Goal: Task Accomplishment & Management: Manage account settings

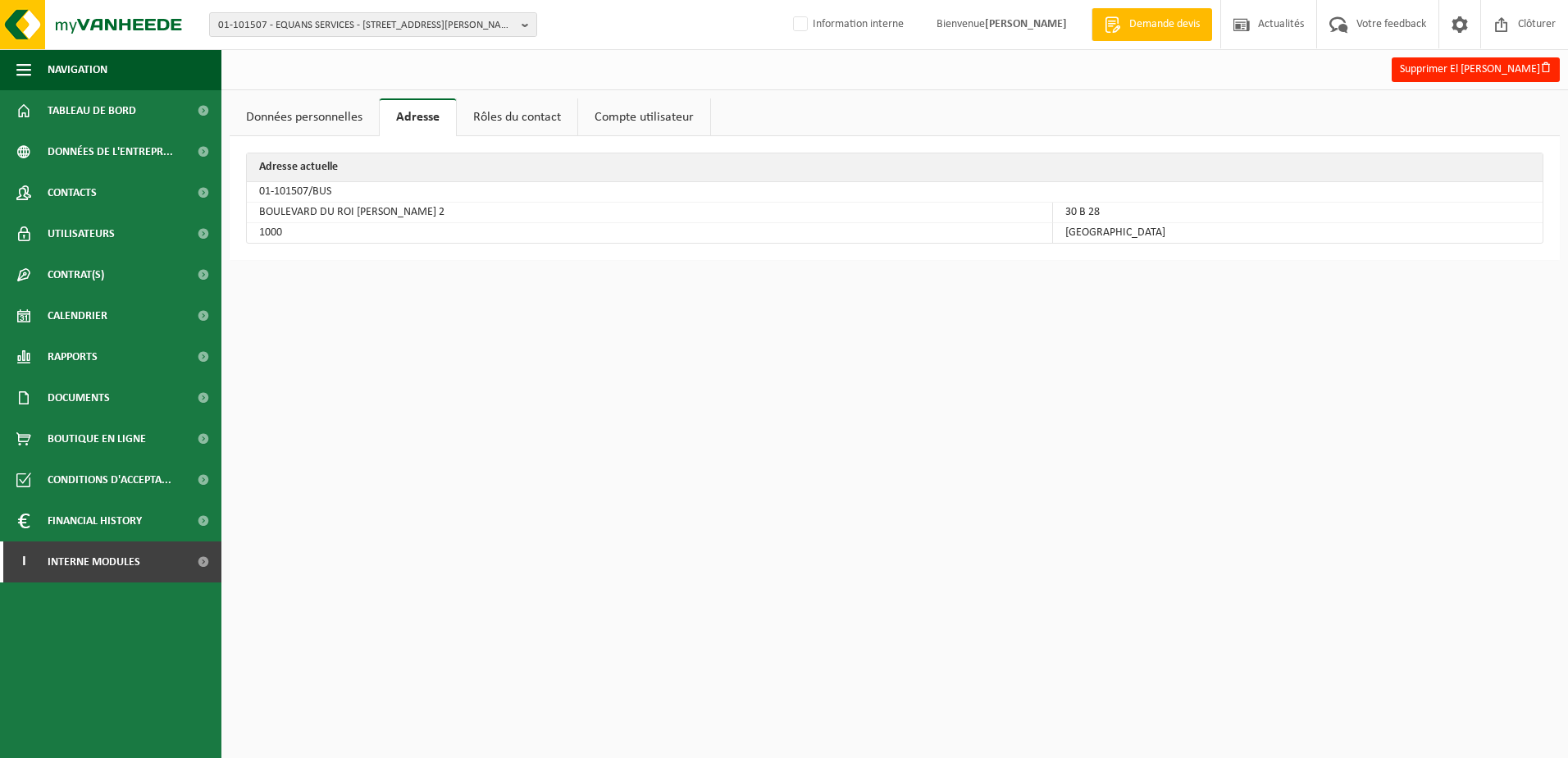
click at [295, 120] on link "Données personnelles" at bounding box center [305, 117] width 149 height 37
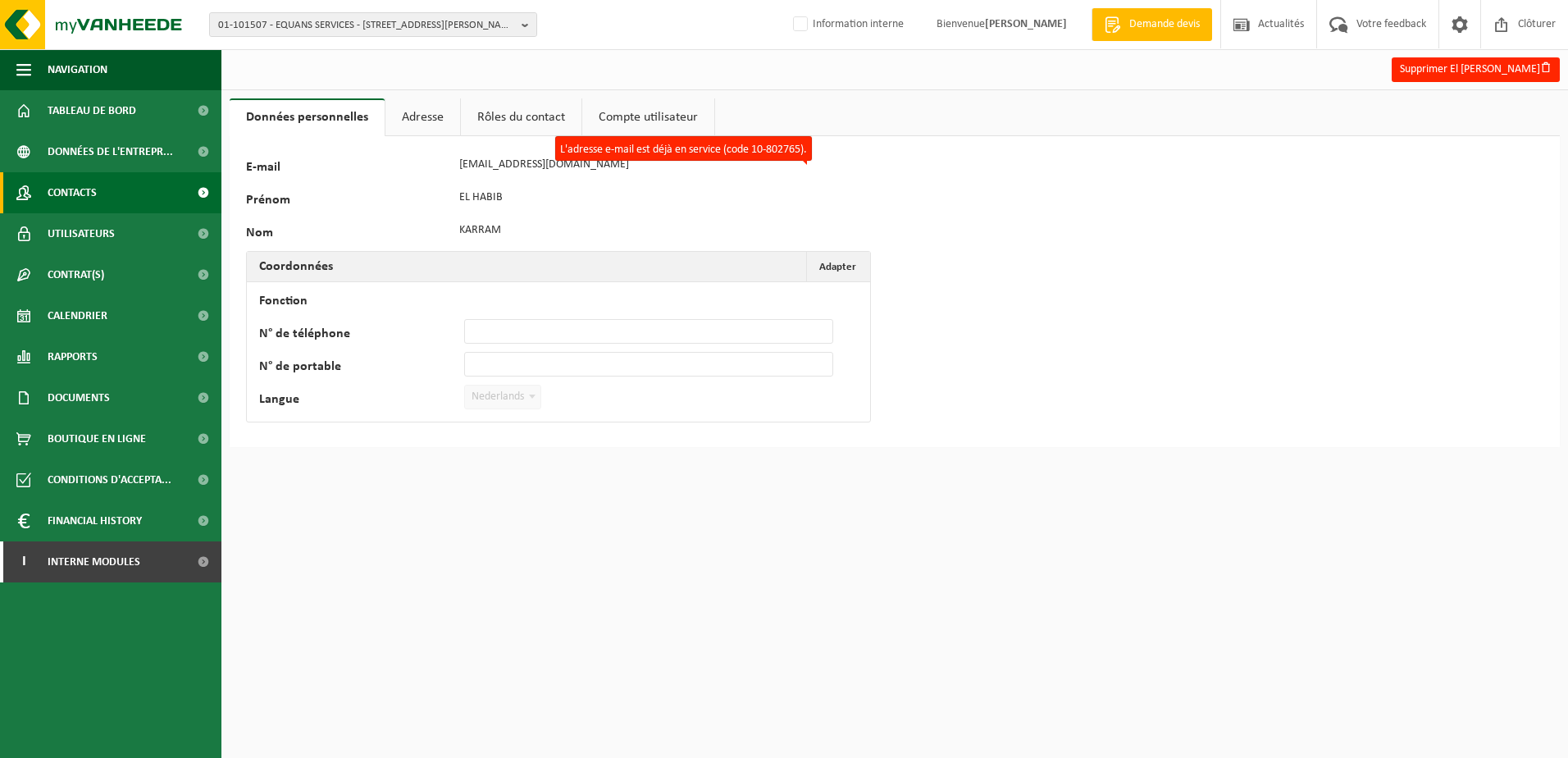
click at [105, 196] on link "Contacts" at bounding box center [110, 193] width 221 height 41
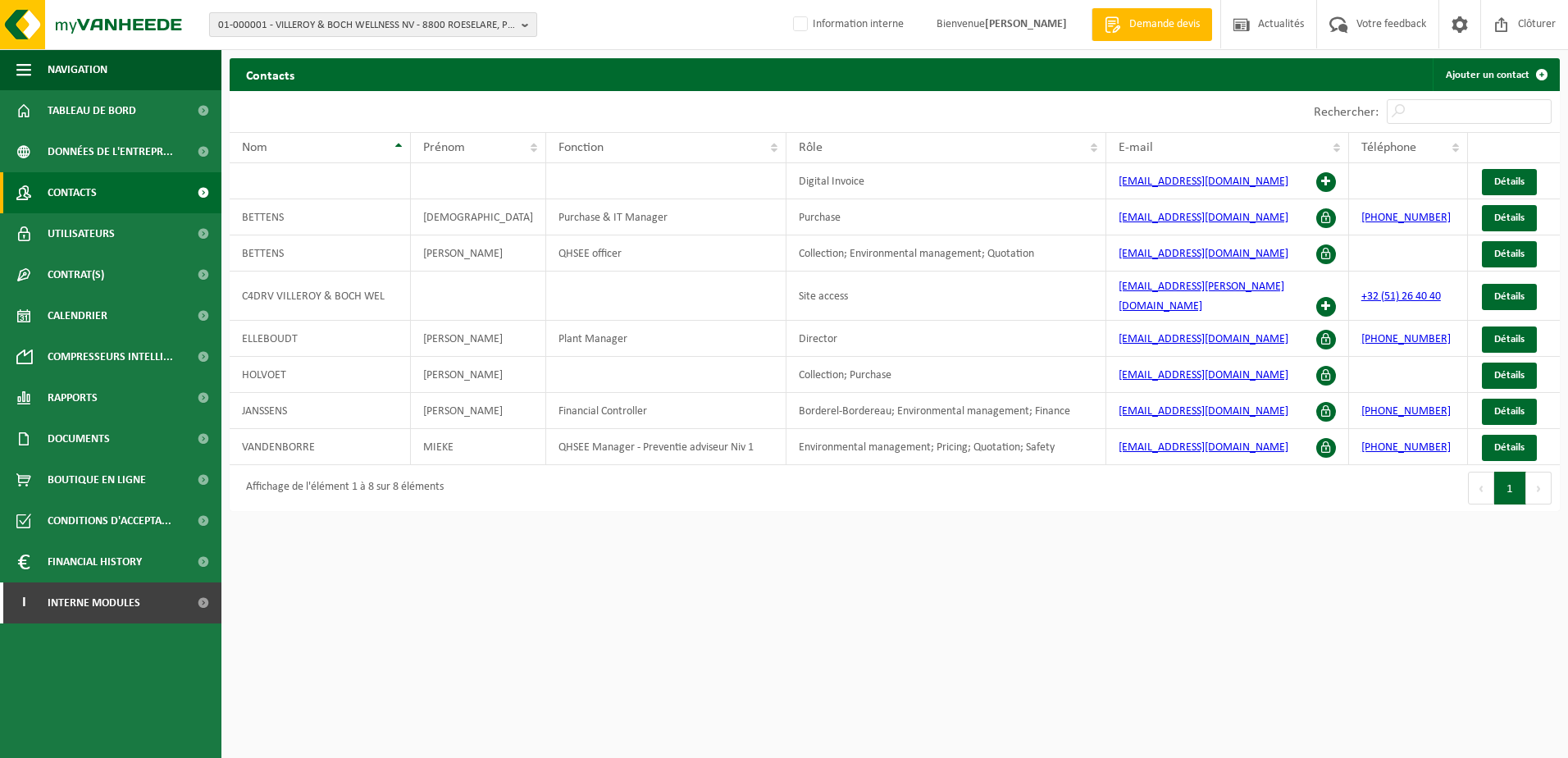
click at [365, 24] on span "01-000001 - VILLEROY & BOCH WELLNESS NV - 8800 ROESELARE, POPULIERSTRAAT 1" at bounding box center [367, 25] width 297 height 25
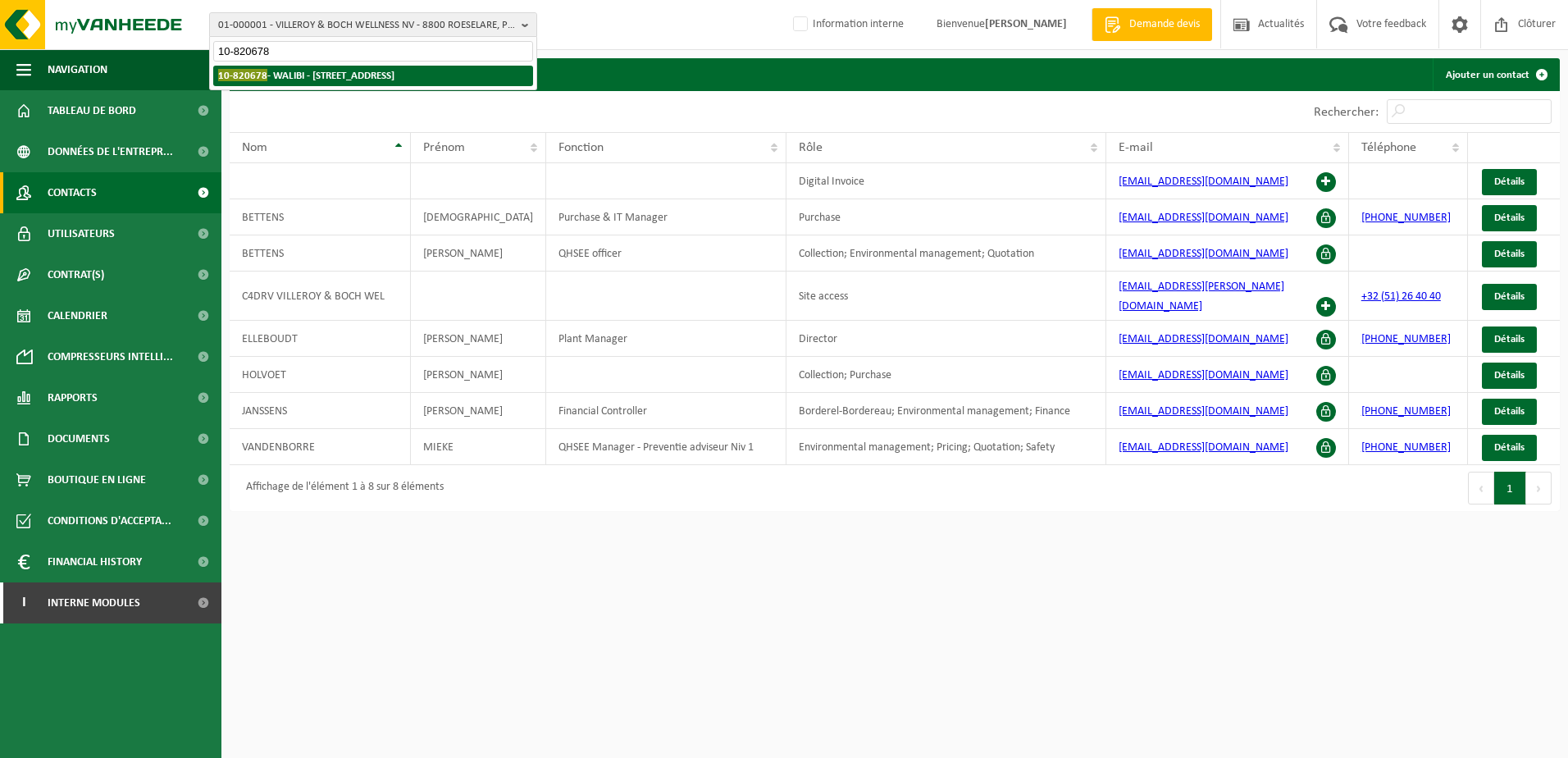
type input "10-820678"
click at [352, 73] on strong "10-820678 - WALIBI - 1300 WAVRE, BOULEVARD DE L'EUROPE 100" at bounding box center [306, 75] width 176 height 13
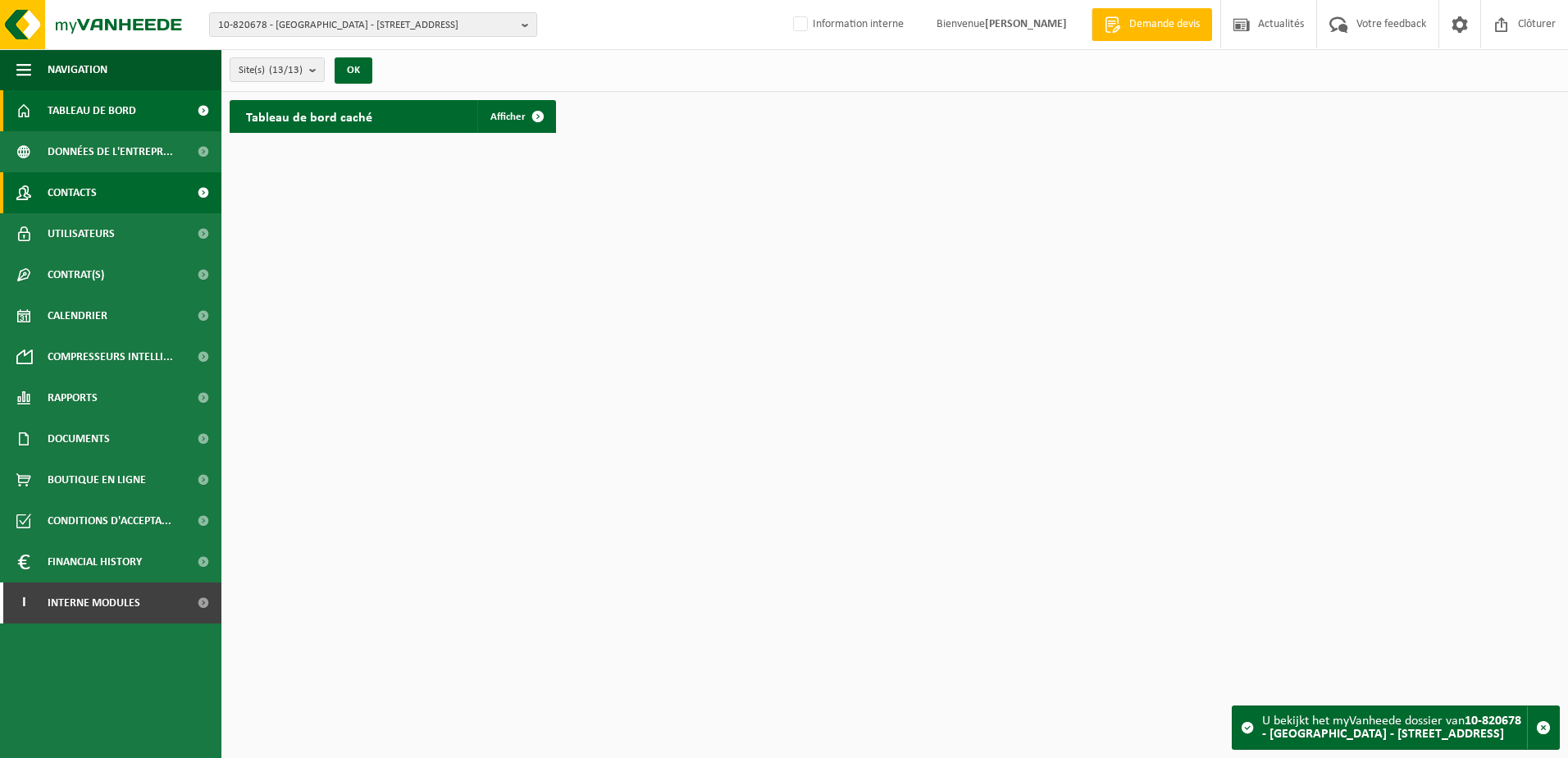
click at [117, 190] on link "Contacts" at bounding box center [110, 193] width 221 height 41
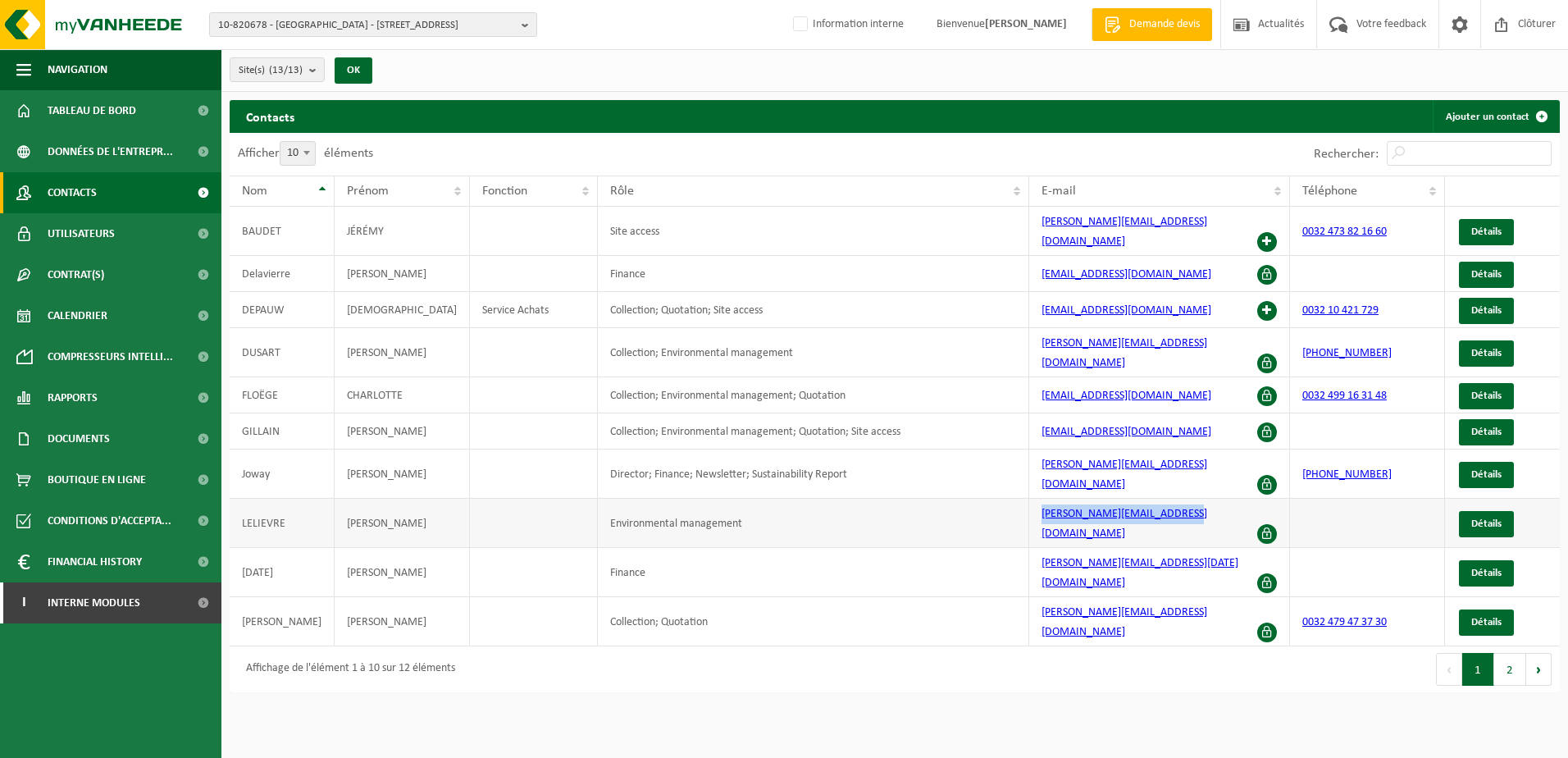
drag, startPoint x: 1169, startPoint y: 481, endPoint x: 1024, endPoint y: 481, distance: 145.0
click at [1029, 498] on td "nicolas.lelievre@walibi.com" at bounding box center [1159, 523] width 261 height 49
copy link "nicolas.lelievre@walibi.com"
click at [111, 595] on span "Interne modules" at bounding box center [93, 603] width 92 height 41
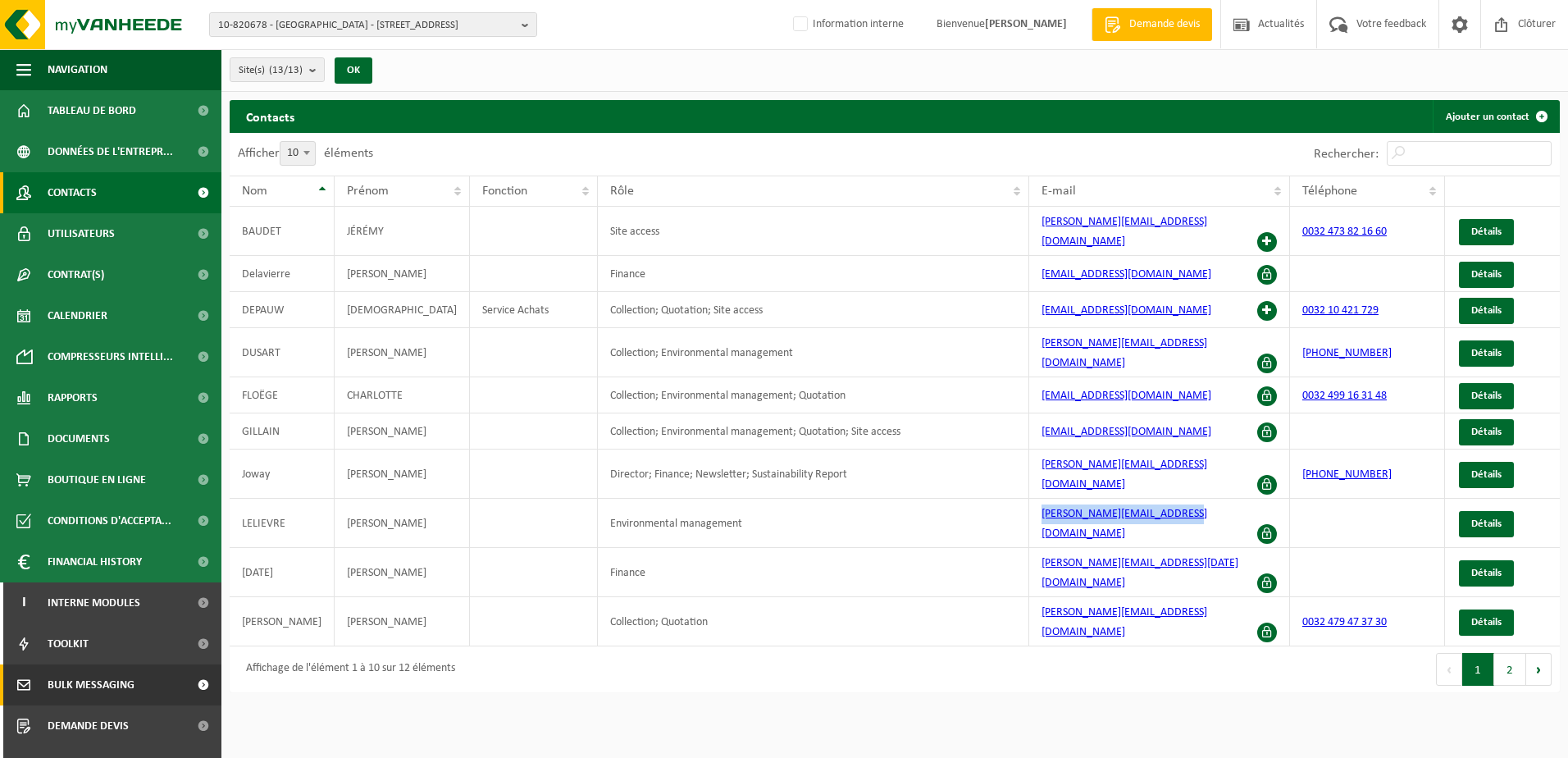
scroll to position [111, 0]
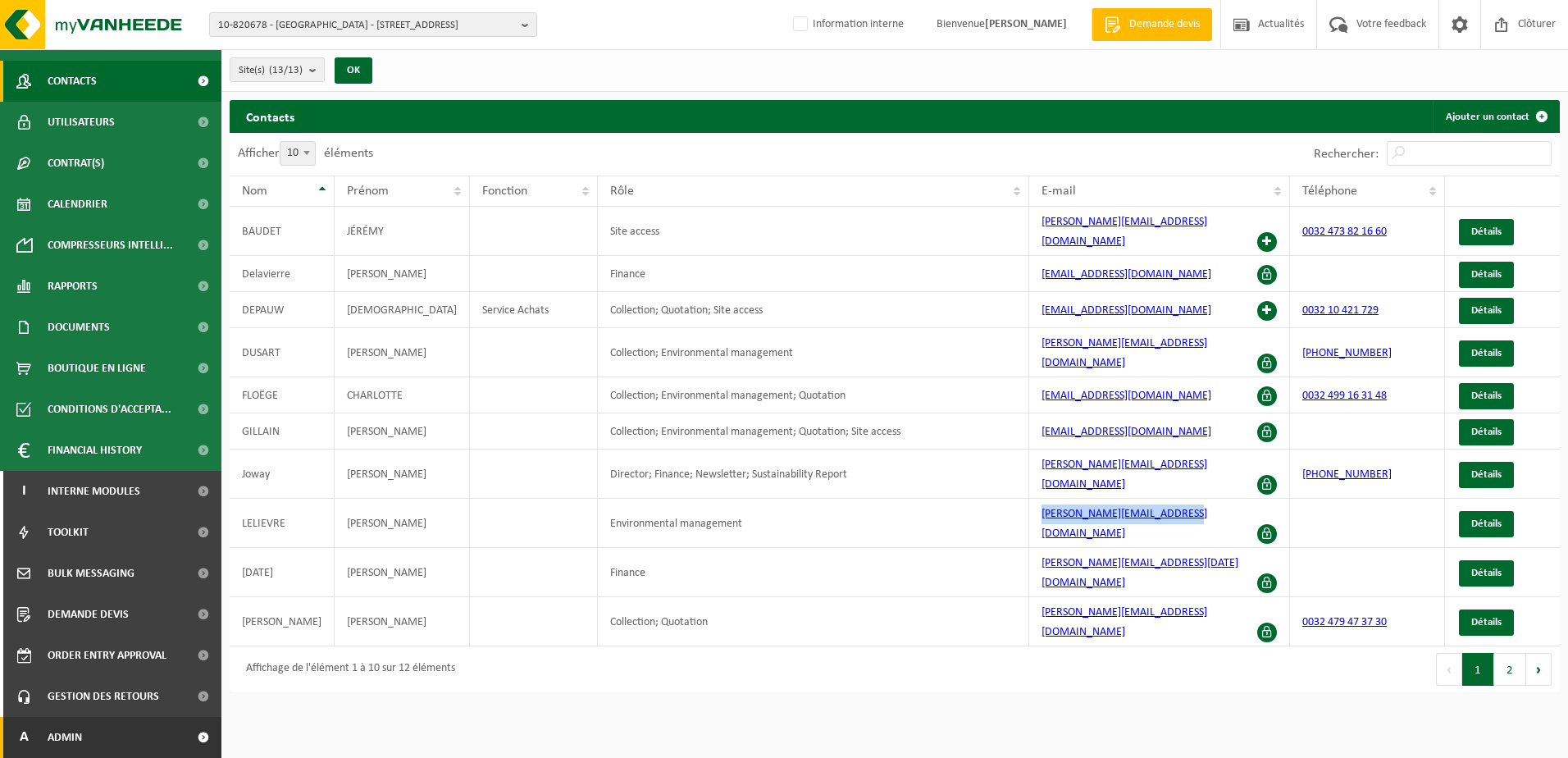
click at [121, 734] on link "A Admin" at bounding box center [110, 737] width 221 height 41
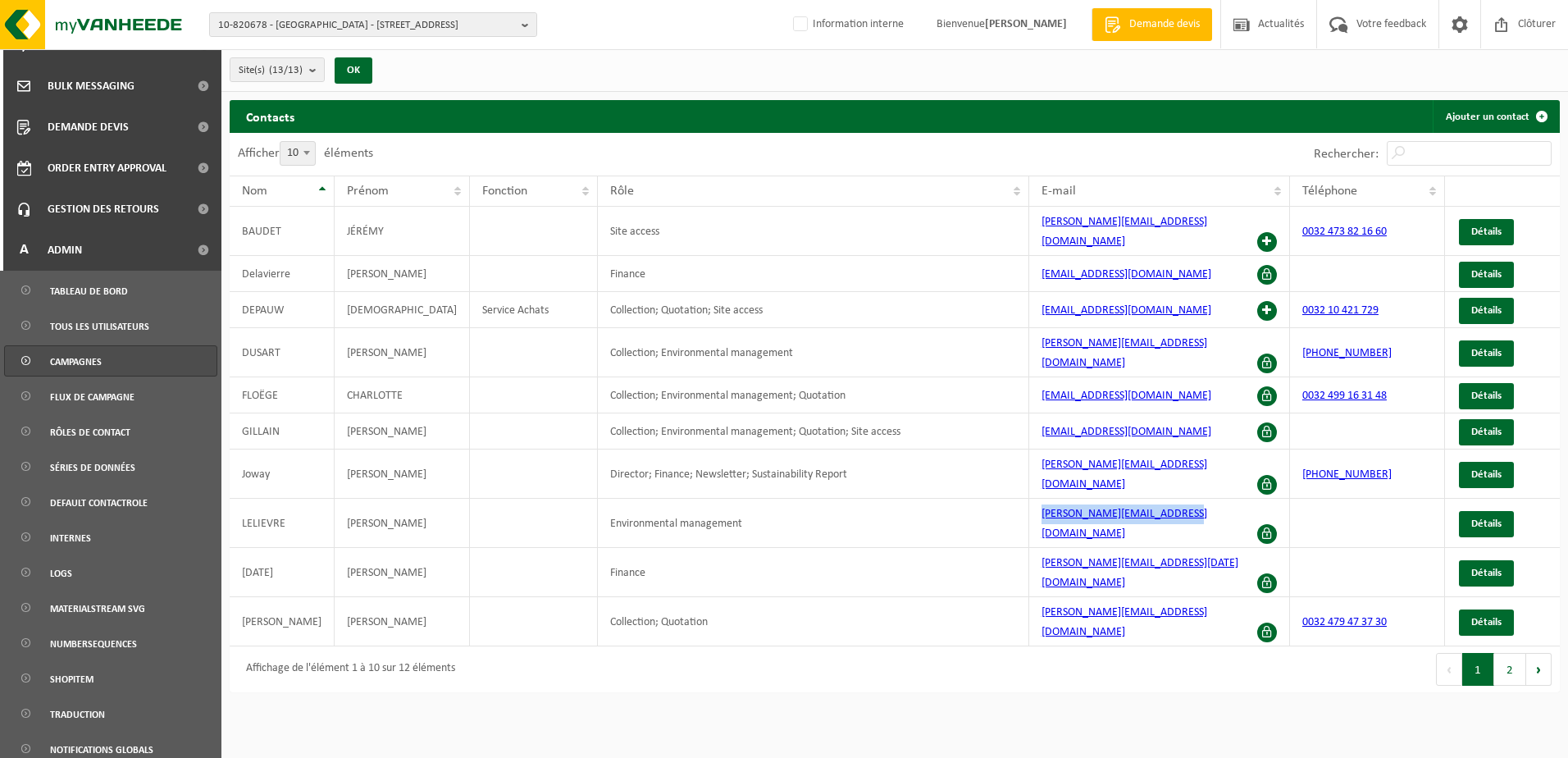
scroll to position [604, 0]
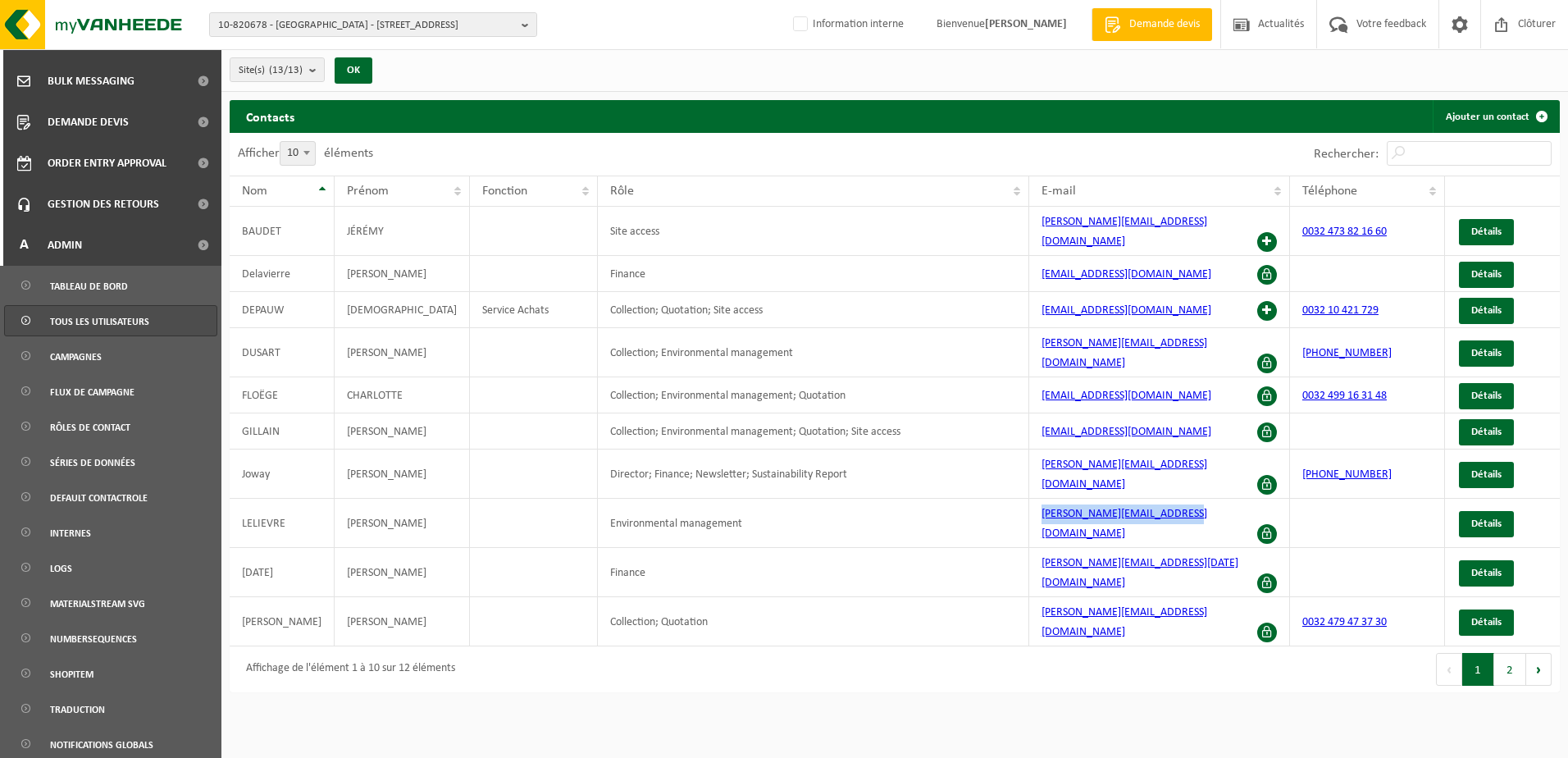
click at [96, 324] on span "Tous les utilisateurs" at bounding box center [99, 321] width 99 height 31
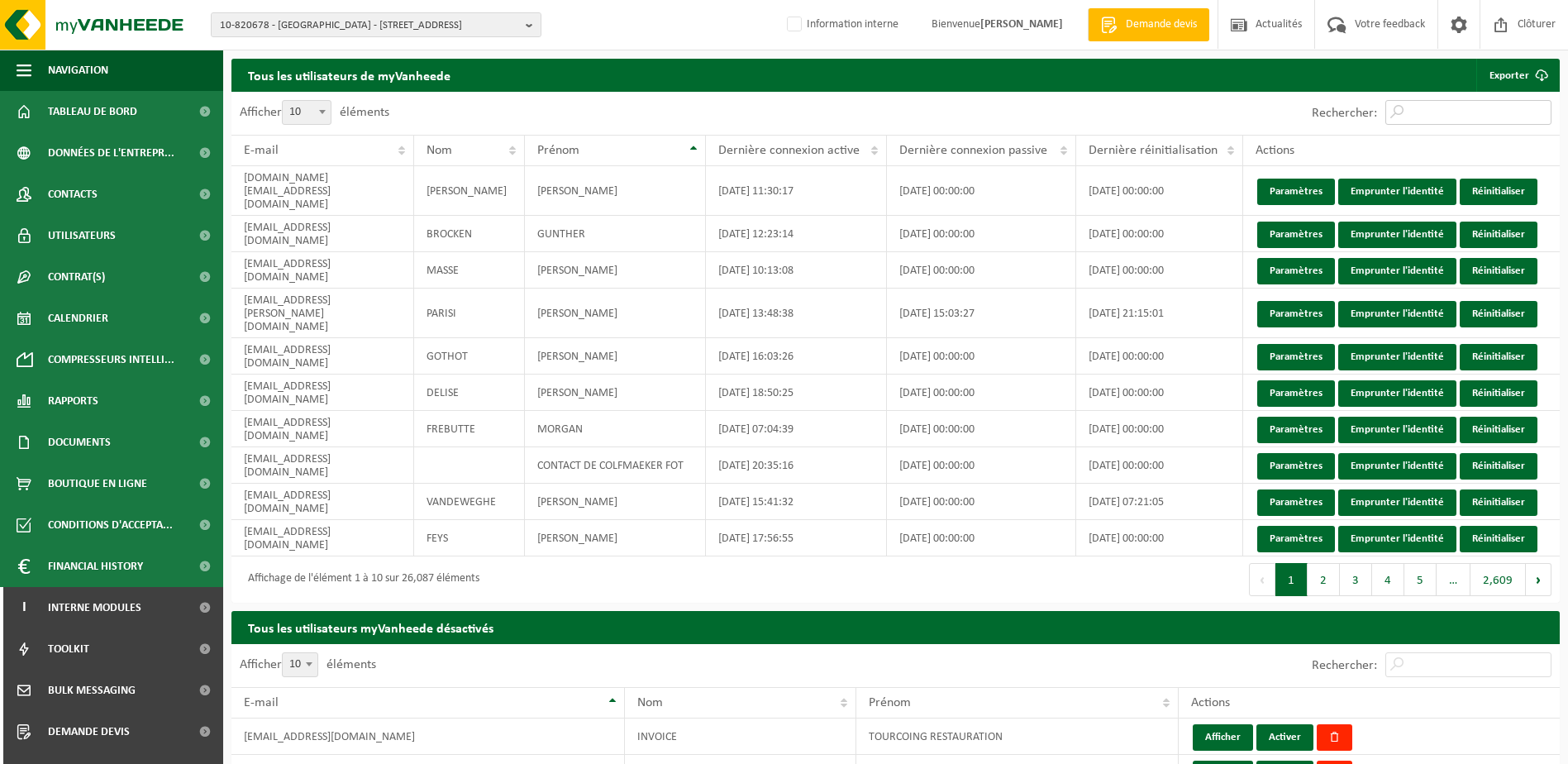
click at [1425, 108] on input "Rechercher:" at bounding box center [1469, 112] width 166 height 25
paste input "nicolas.lelievre@walibi.com"
click at [1425, 108] on div "Afficher 10 25 50 100 10 éléments Rechercher: nicolas.lelievre@walibi.com E-mai…" at bounding box center [895, 348] width 1328 height 511
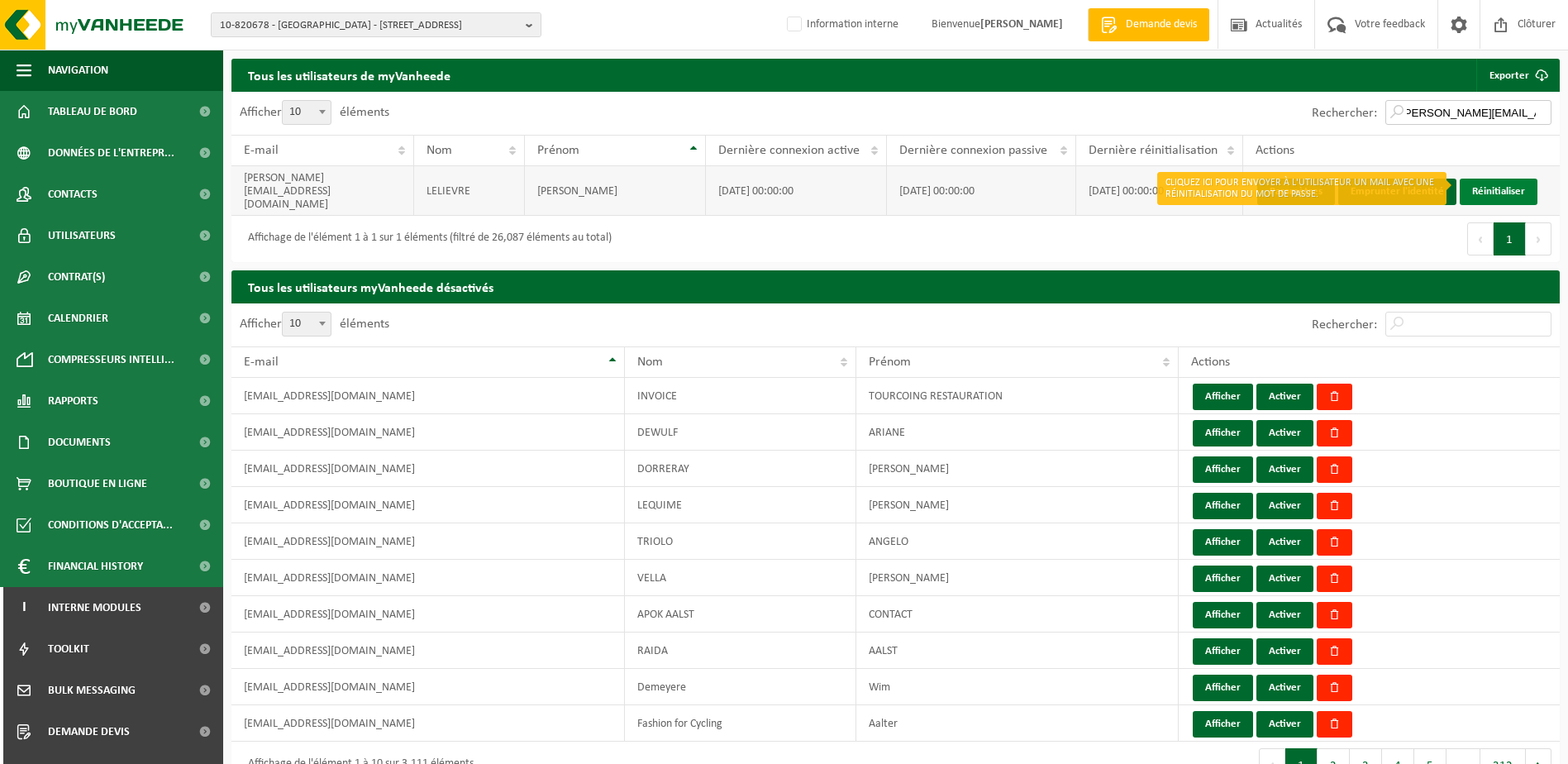
type input "nicolas.lelievre@walibi.com"
click at [1504, 188] on link "Réinitialiser" at bounding box center [1499, 191] width 77 height 27
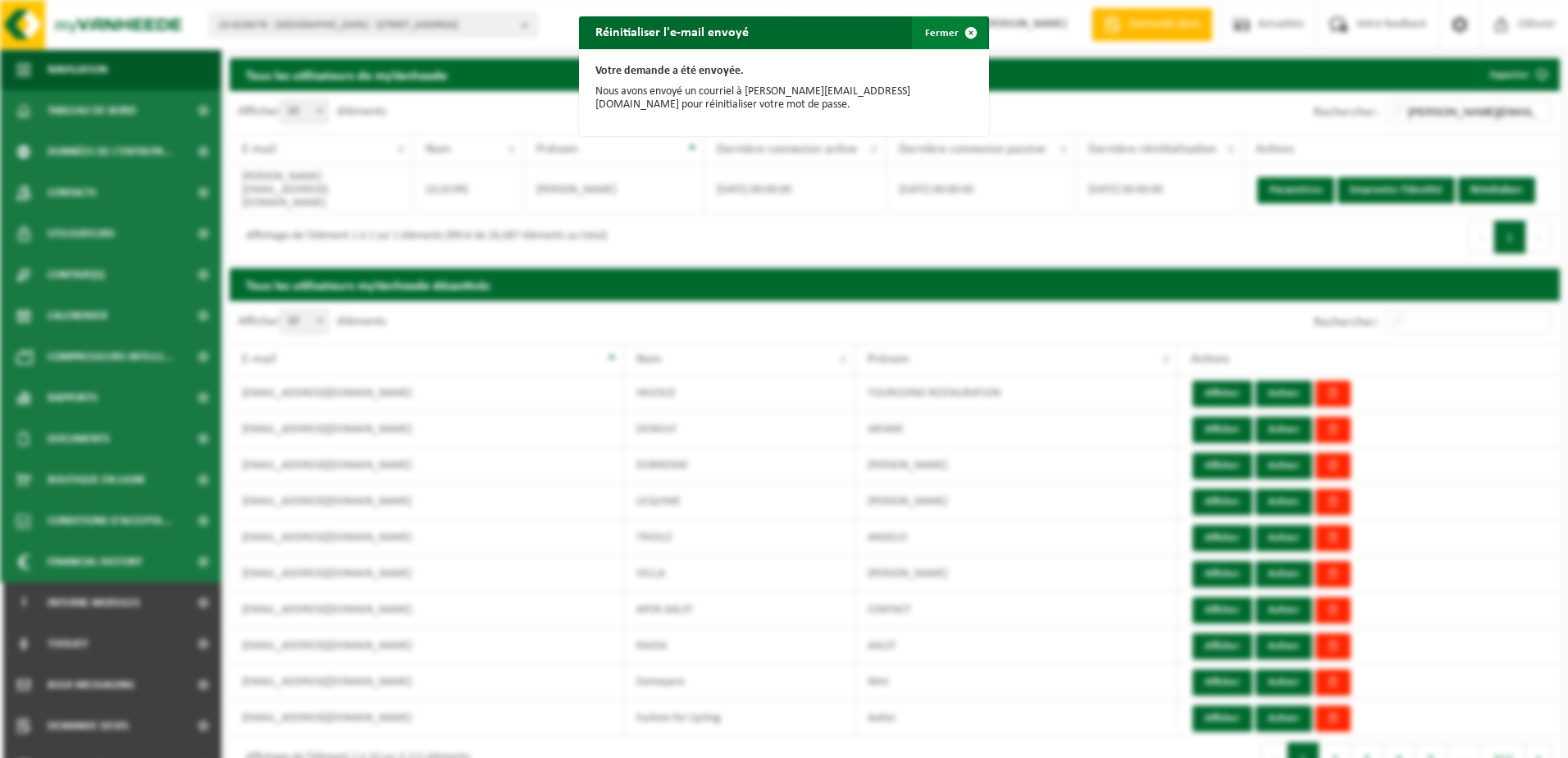
click at [942, 40] on button "Fermer" at bounding box center [950, 32] width 76 height 32
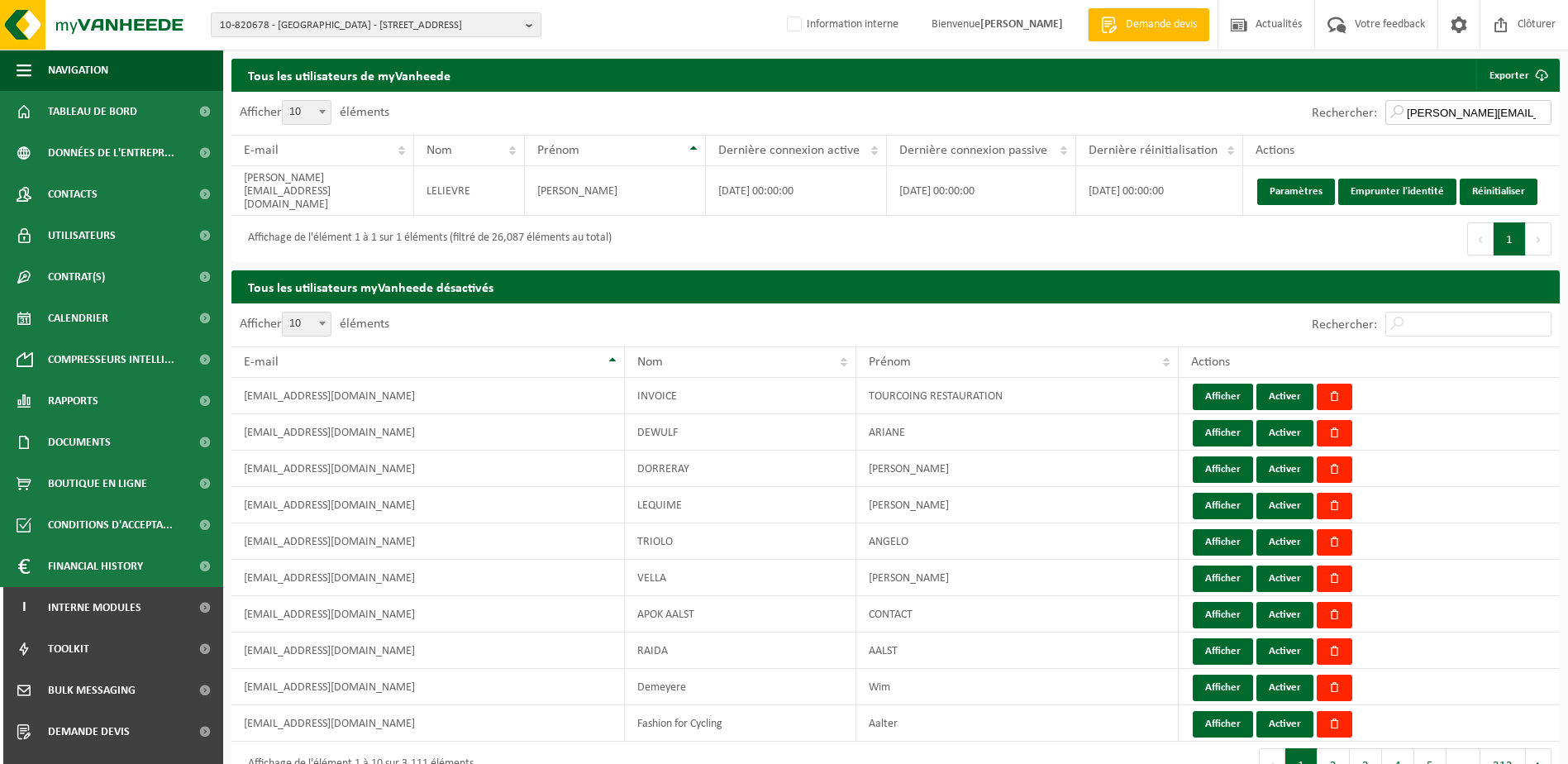
click at [1537, 113] on input "nicolas.lelievre@walibi.com" at bounding box center [1469, 112] width 166 height 25
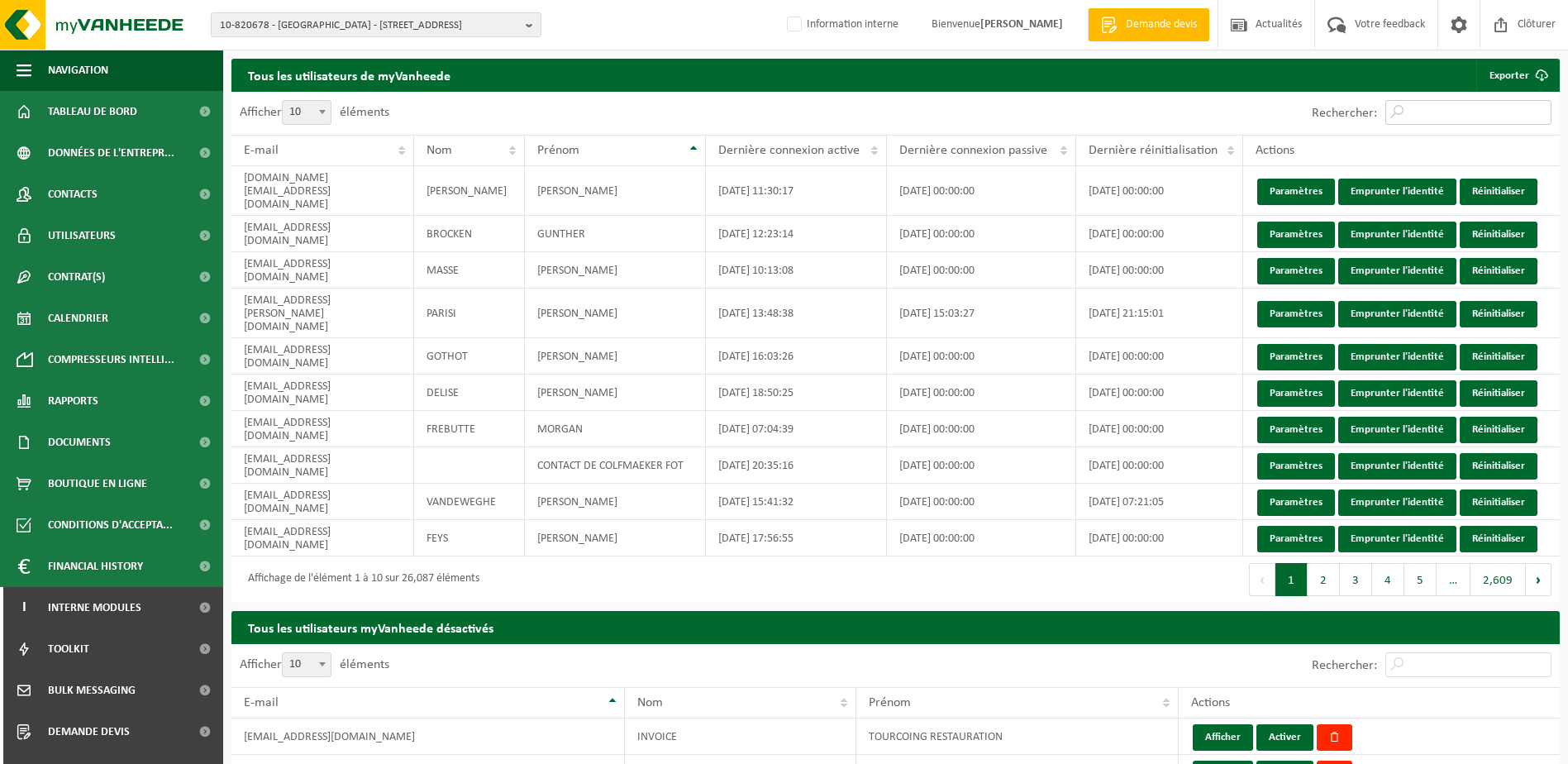
click at [1481, 121] on input "Rechercher:" at bounding box center [1469, 112] width 166 height 25
paste input "gillain.julie@walibi.com"
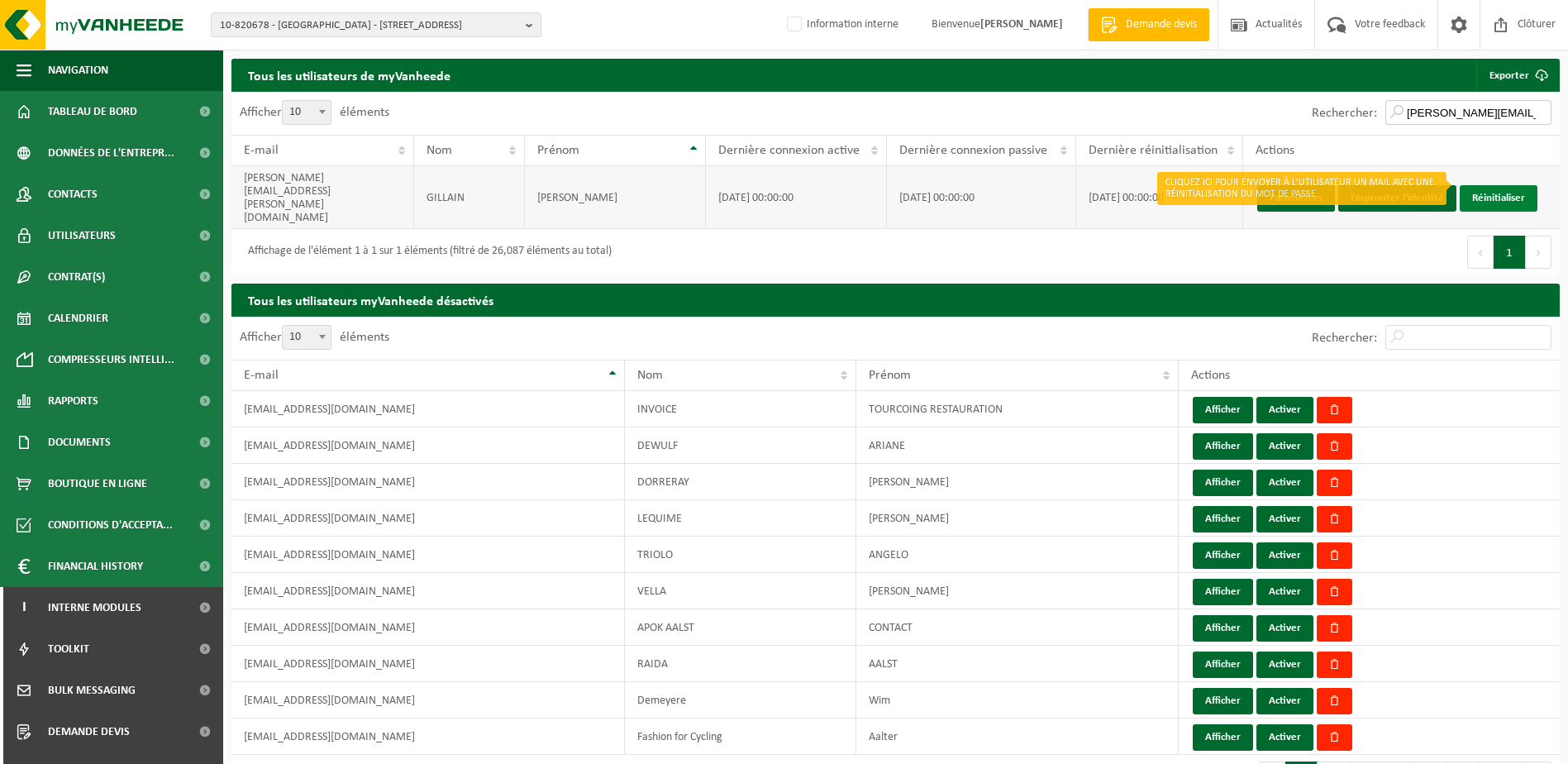
type input "gillain.julie@walibi.com"
click at [1496, 185] on link "Réinitialiser" at bounding box center [1499, 198] width 77 height 27
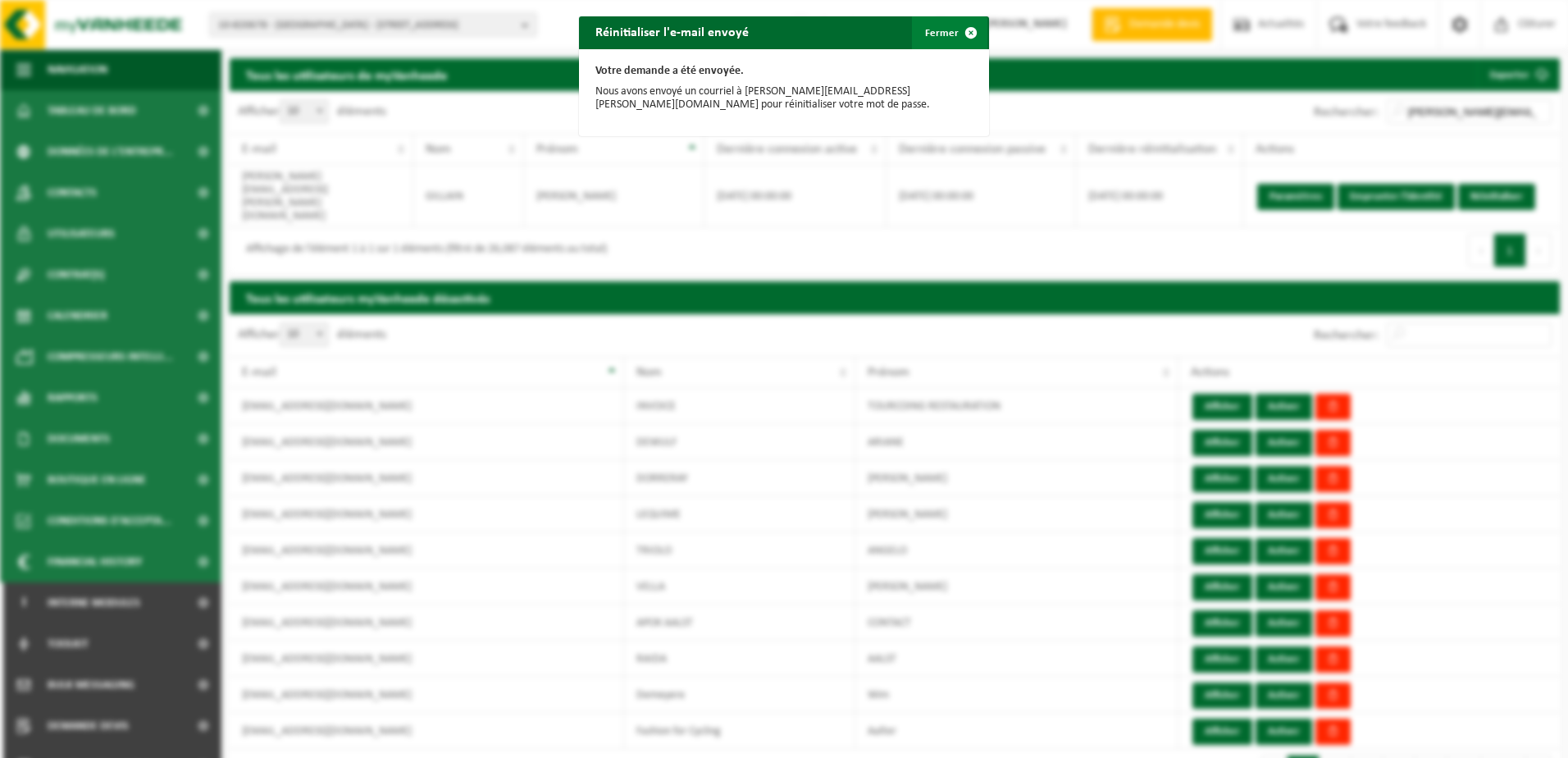
click at [948, 37] on button "Fermer" at bounding box center [950, 32] width 76 height 32
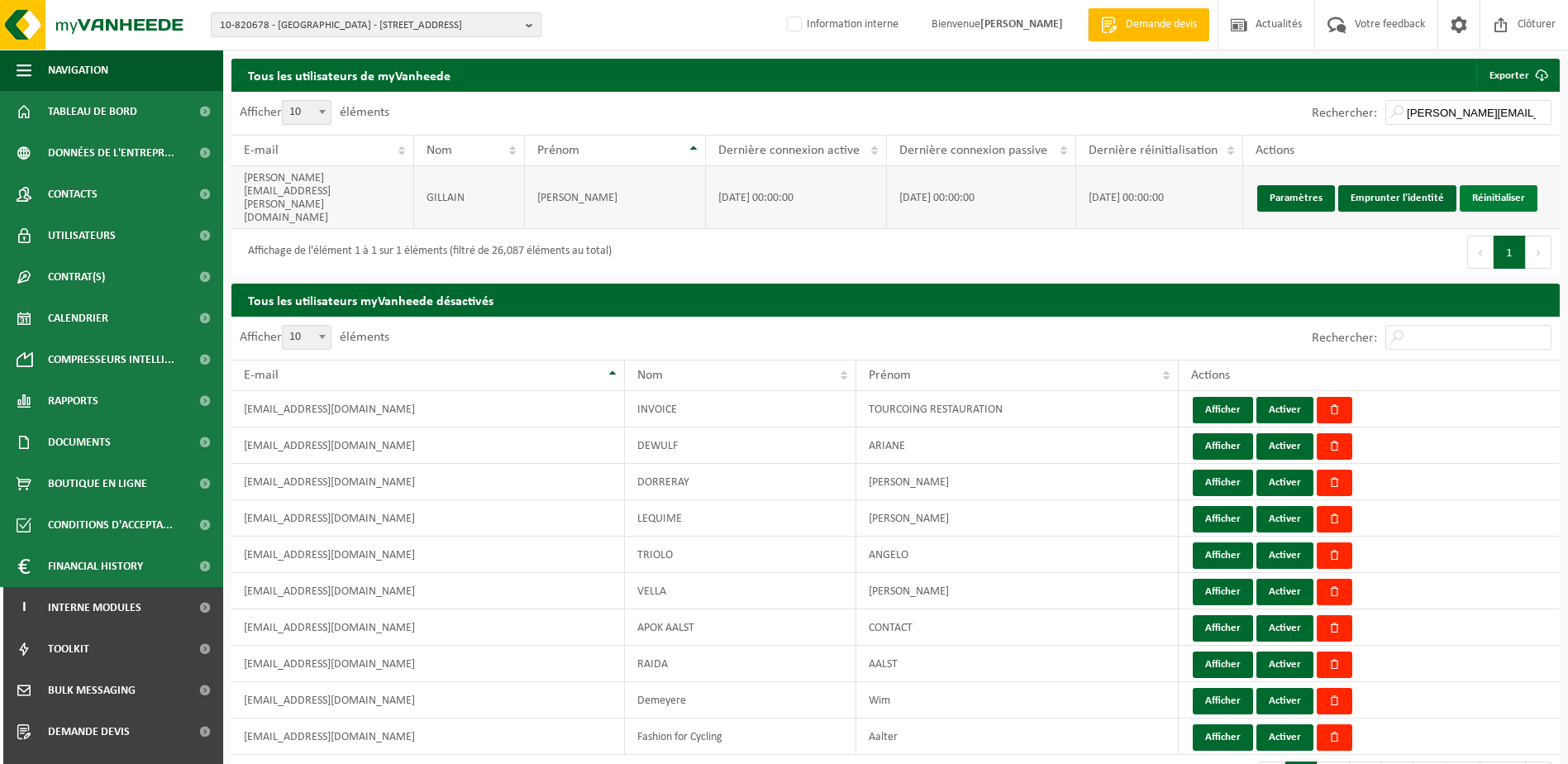
click at [1496, 187] on link "Réinitialiser" at bounding box center [1499, 198] width 77 height 27
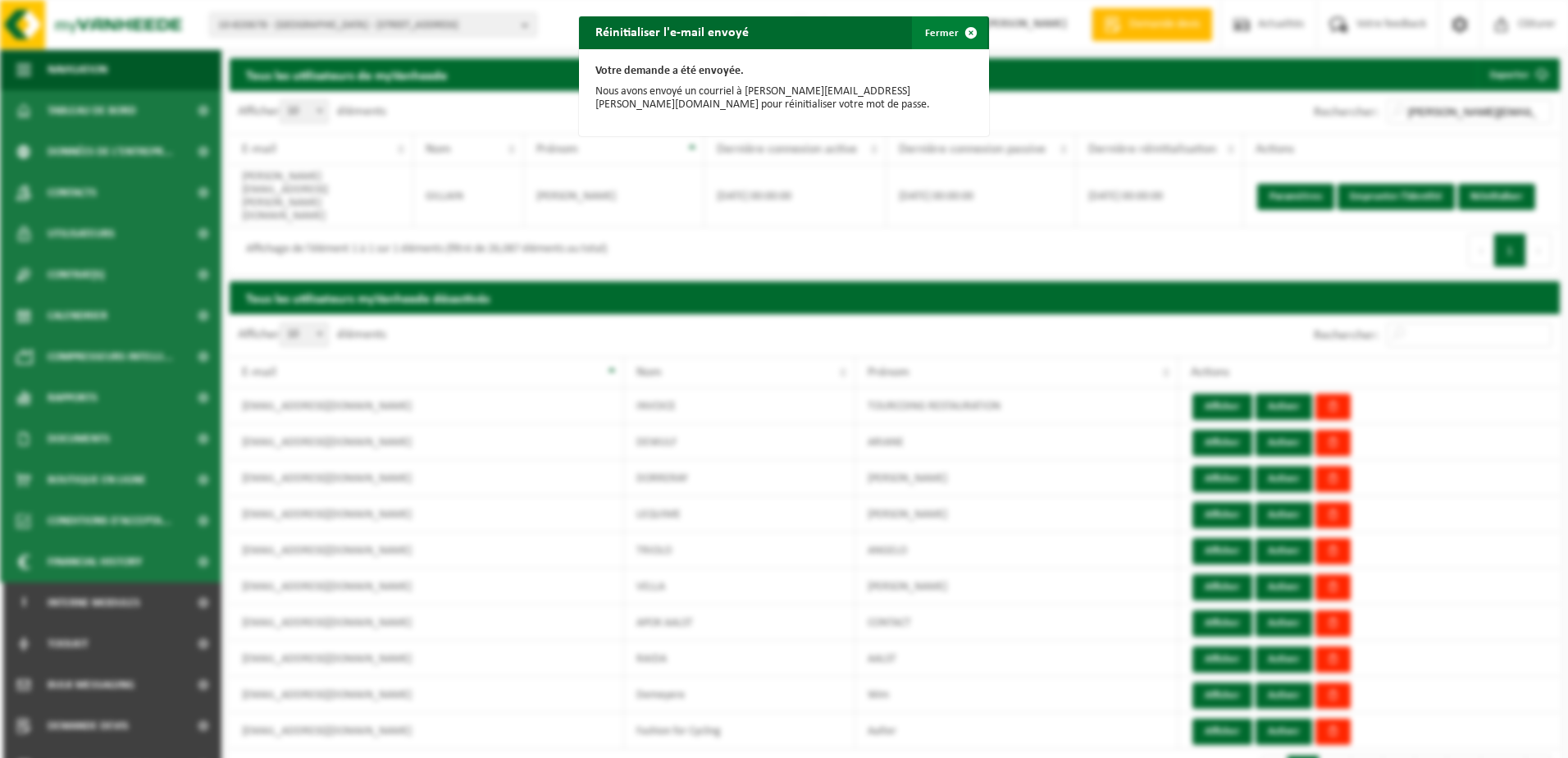
click at [920, 36] on button "Fermer" at bounding box center [950, 32] width 76 height 32
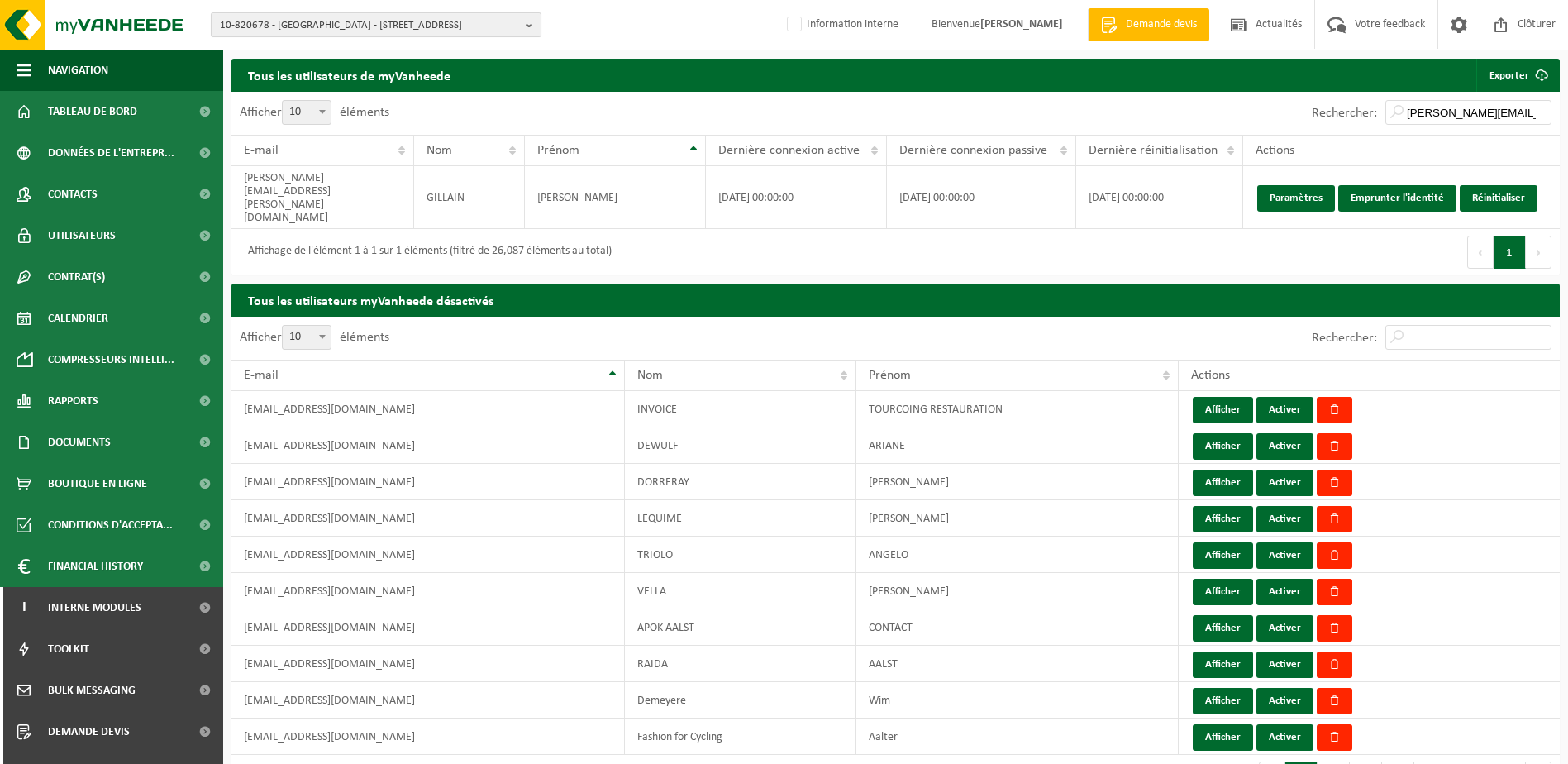
click at [296, 28] on span "10-820678 - WALIBI - 1300 WAVRE, BOULEVARD DE L'EUROPE 100" at bounding box center [369, 25] width 299 height 25
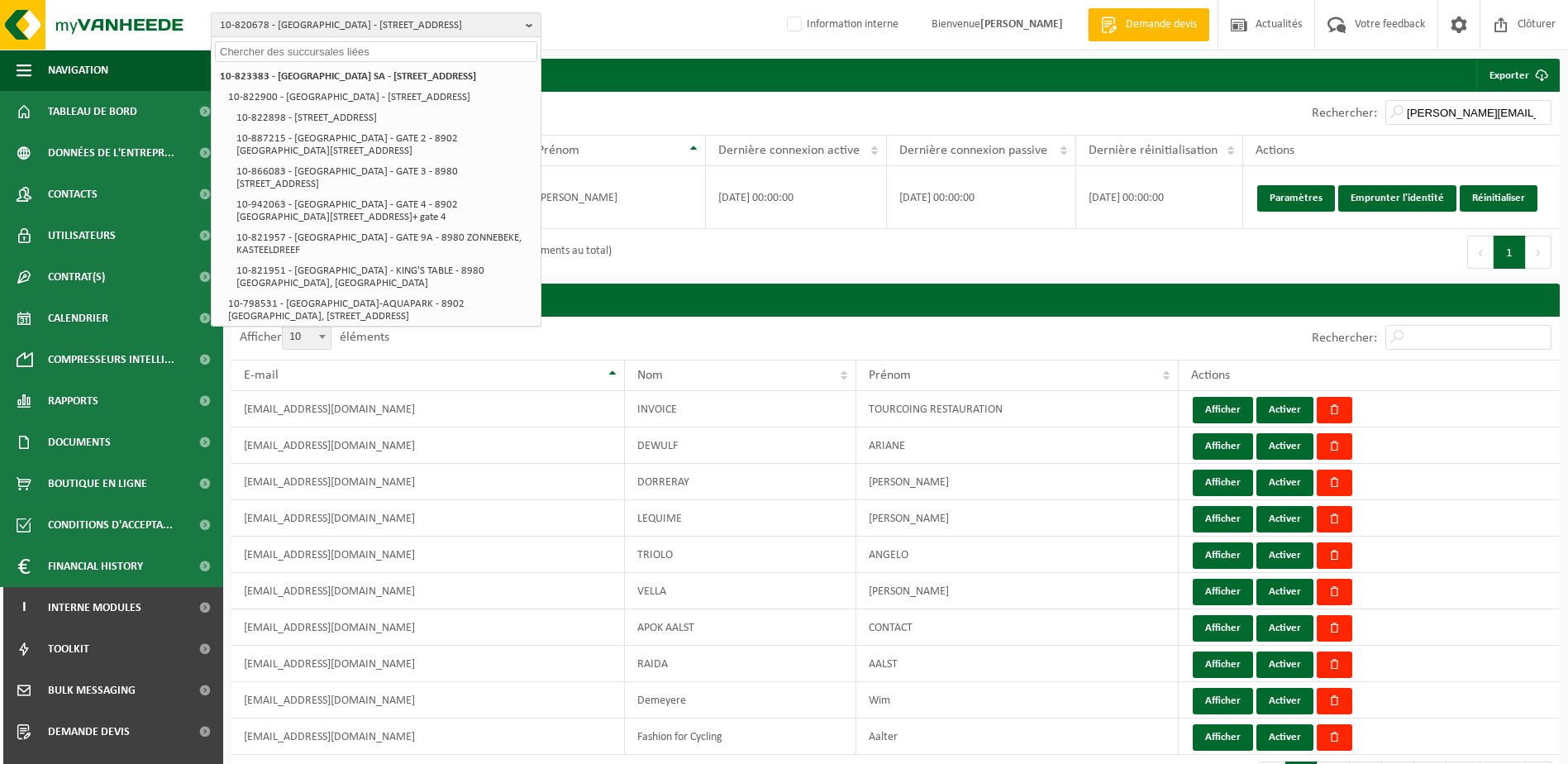
click at [295, 53] on input "text" at bounding box center [375, 52] width 322 height 21
paste input "01-088481"
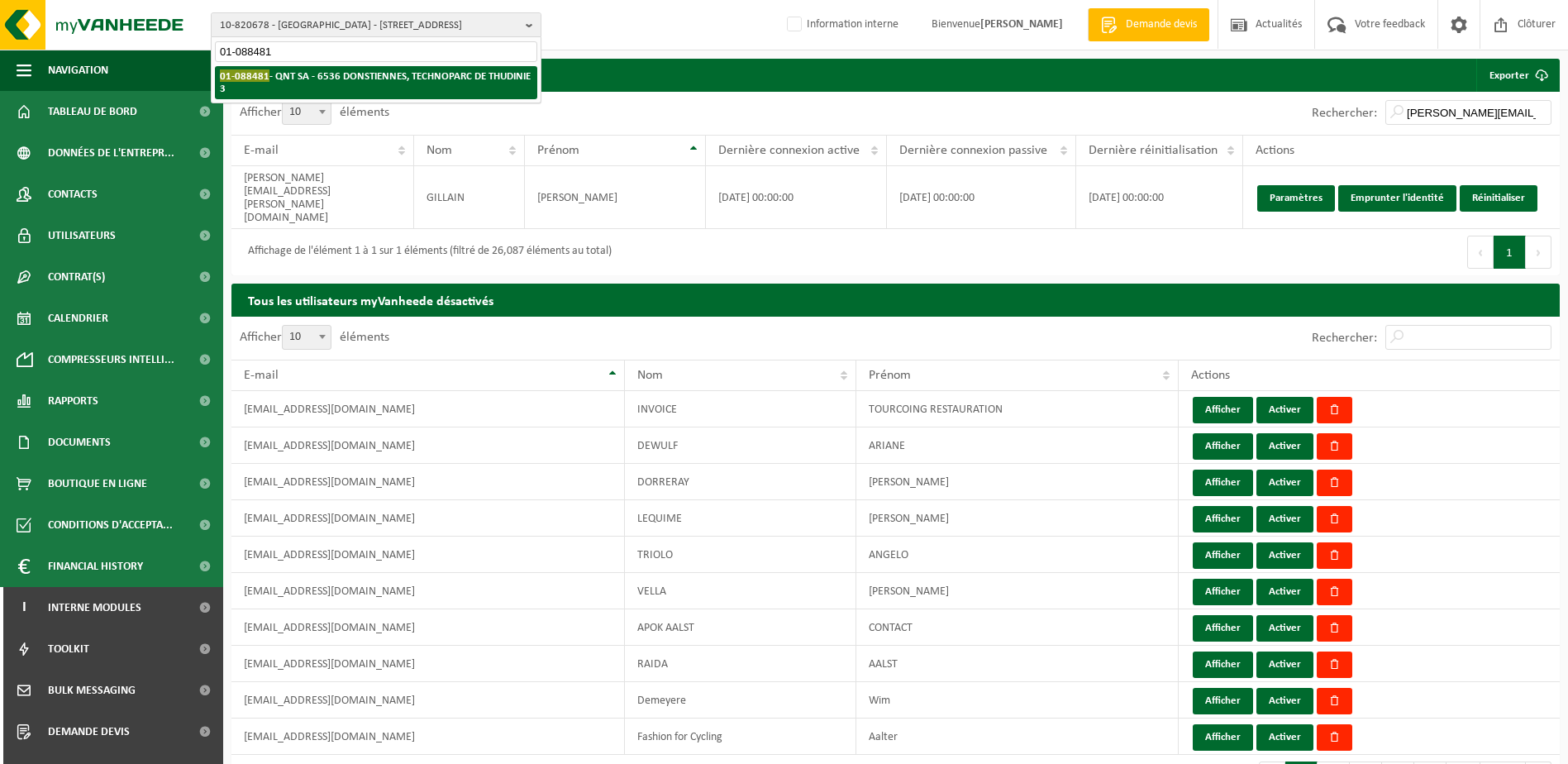
type input "01-088481"
click at [308, 77] on strong "01-088481 - QNT SA - 6536 DONSTIENNES, TECHNOPARC DE THUDINIE 3" at bounding box center [375, 81] width 311 height 25
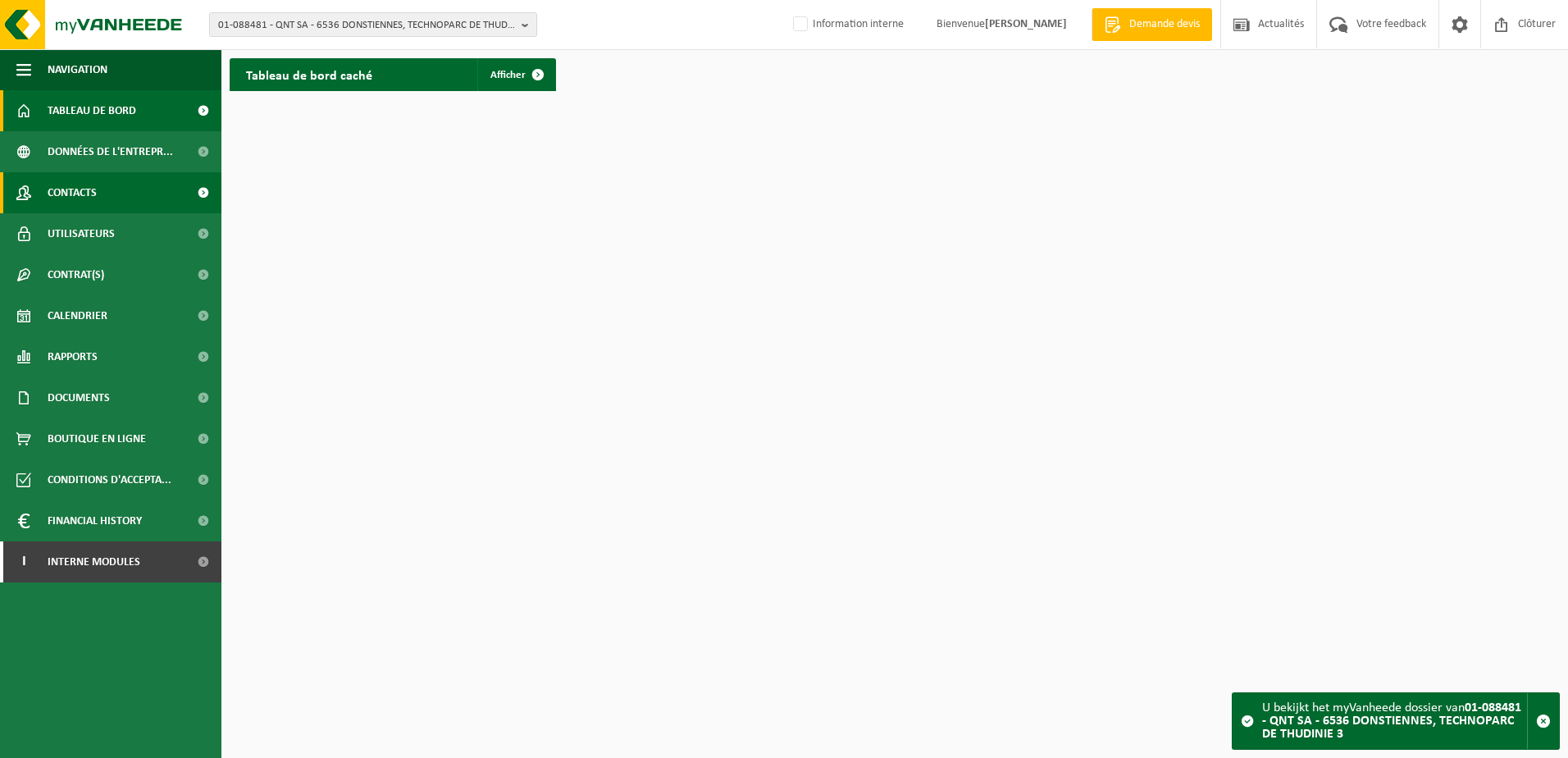
click at [103, 191] on link "Contacts" at bounding box center [110, 193] width 221 height 41
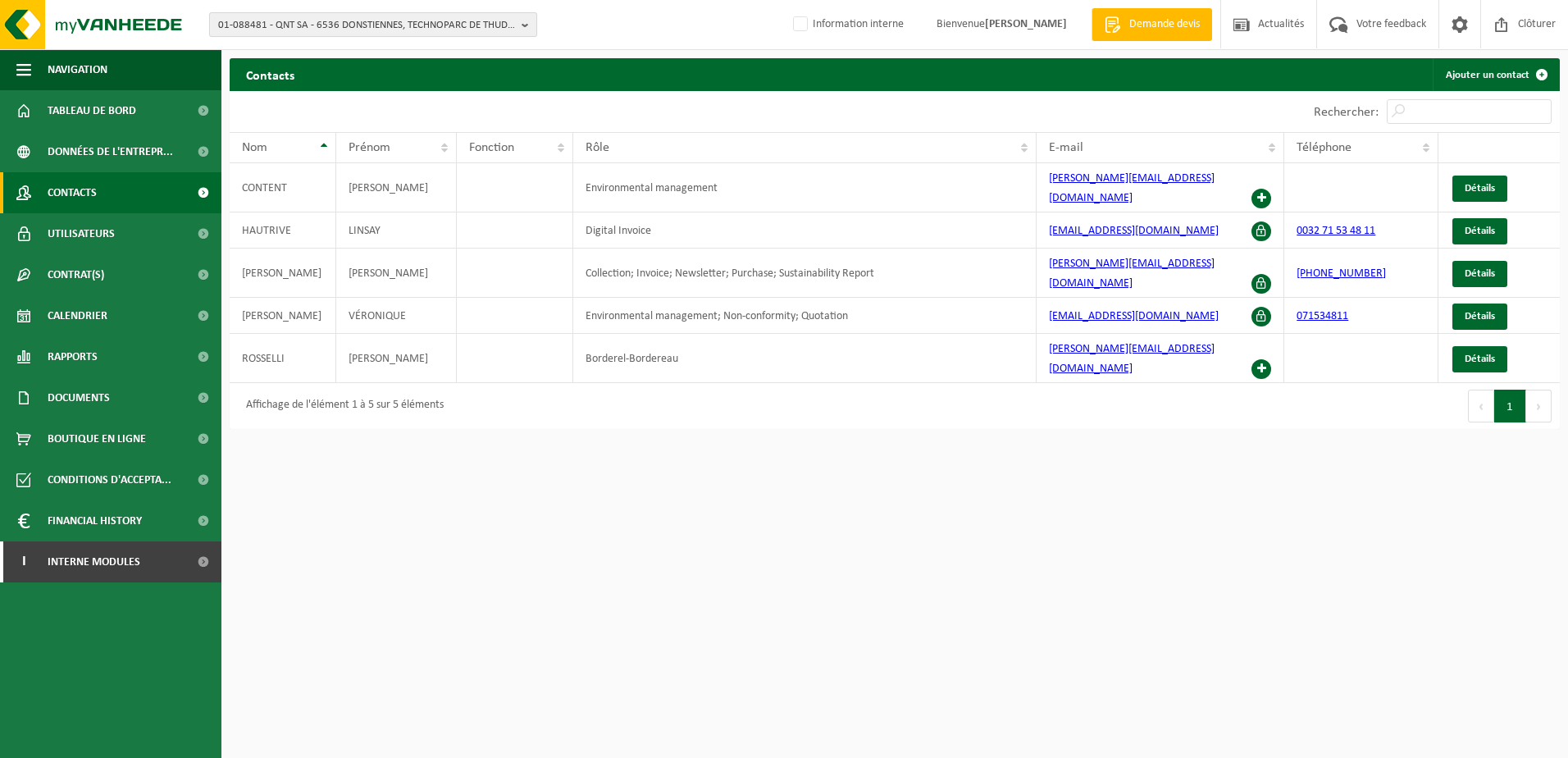
click at [267, 20] on span "01-088481 - QNT SA - 6536 DONSTIENNES, TECHNOPARC DE THUDINIE 3" at bounding box center [367, 25] width 297 height 25
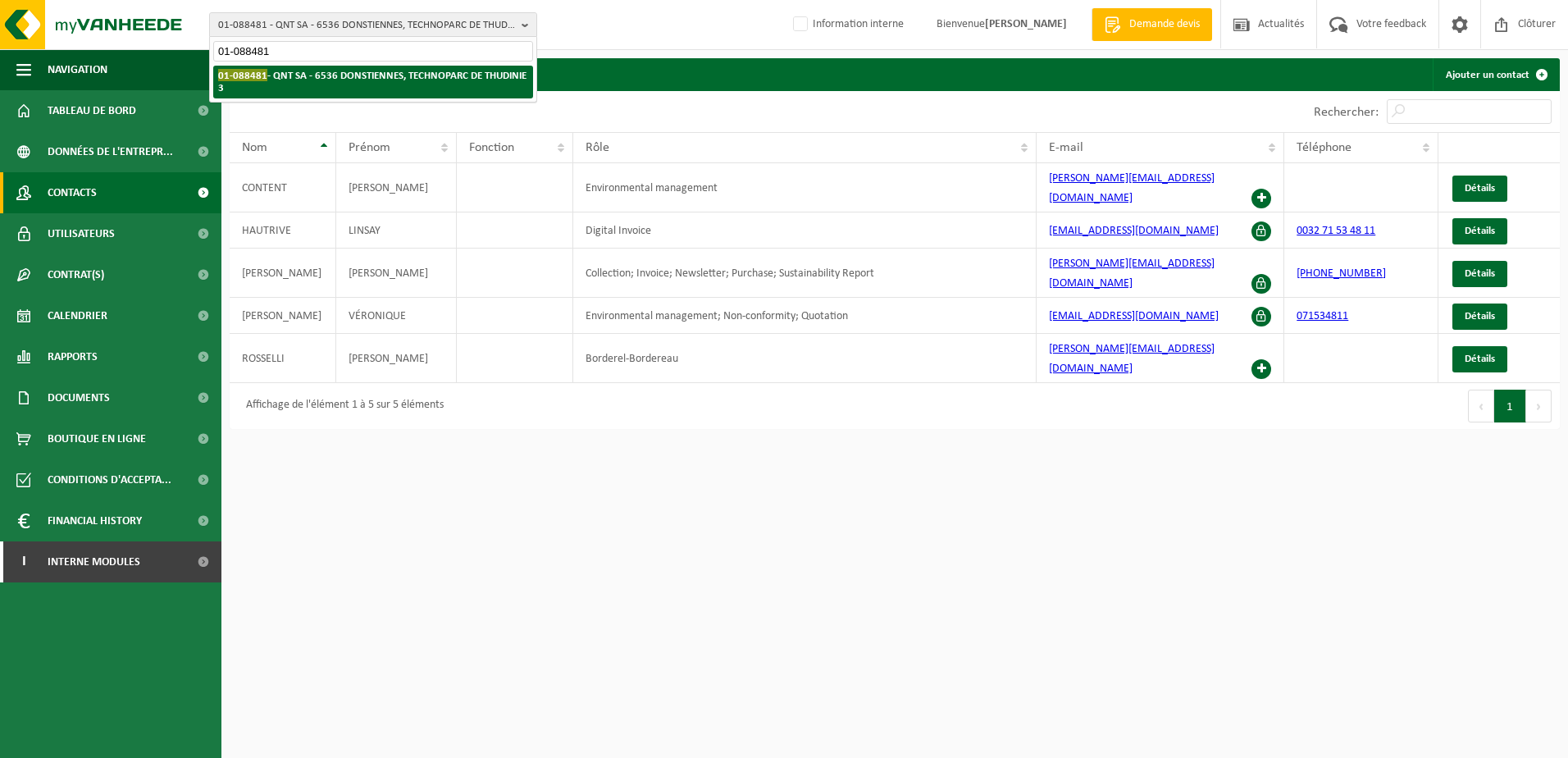
type input "01-088481"
click at [294, 67] on li "01-088481 - QNT SA - 6536 DONSTIENNES, TECHNOPARC DE THUDINIE 3" at bounding box center [373, 82] width 319 height 32
click at [424, 78] on strong "01-088481 - QNT SA - 6536 DONSTIENNES, TECHNOPARC DE THUDINIE 3" at bounding box center [373, 81] width 309 height 25
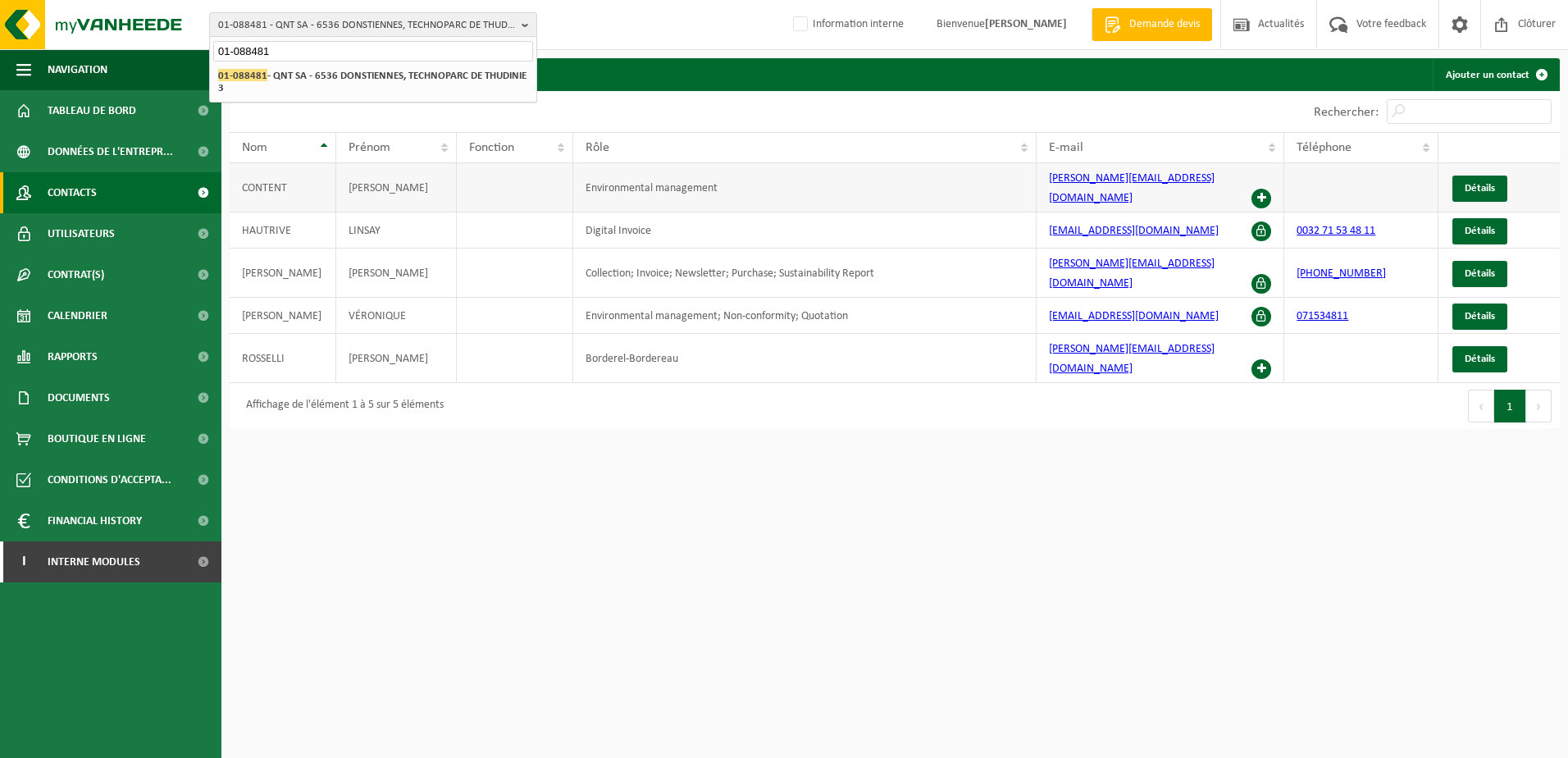
click at [1264, 189] on span at bounding box center [1261, 199] width 20 height 20
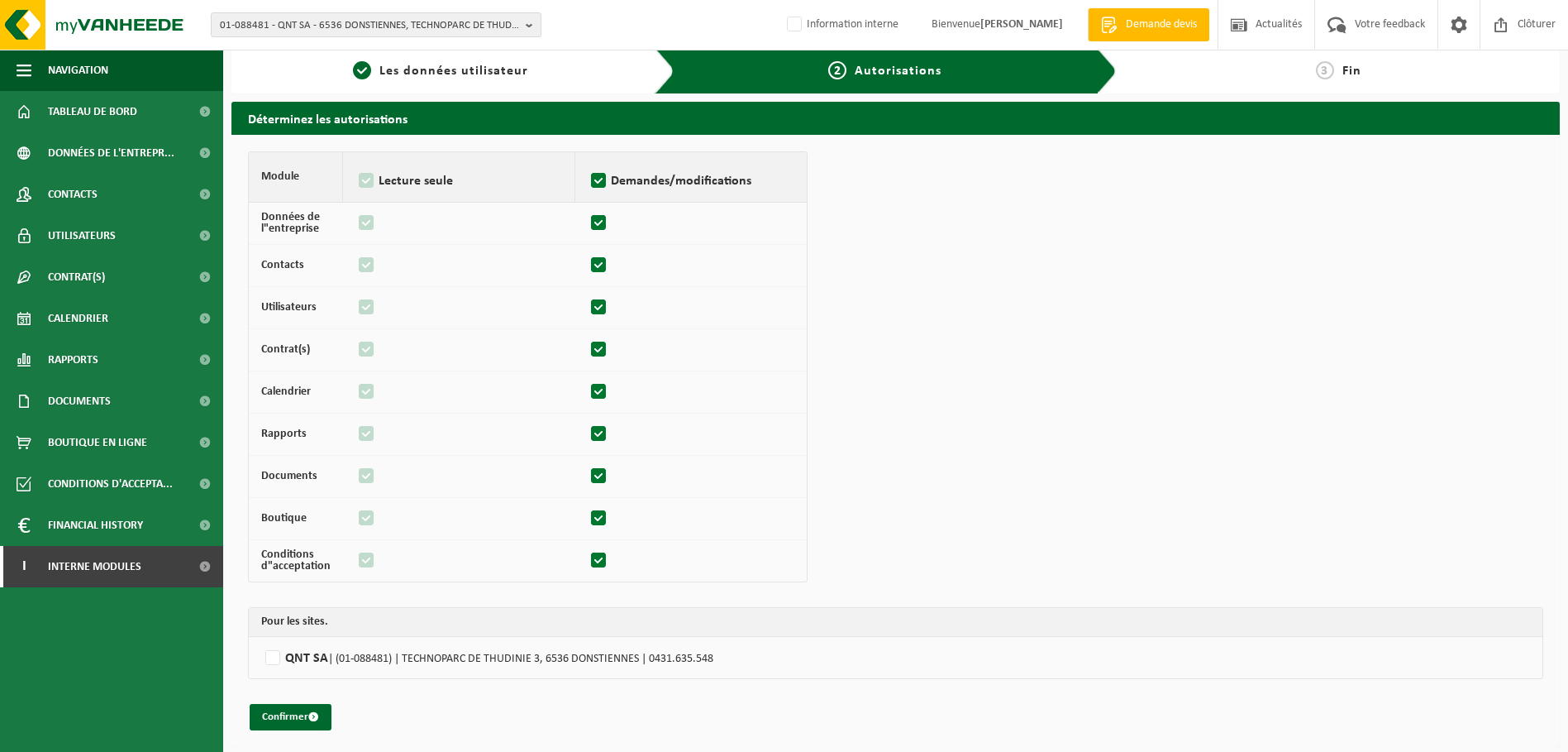
scroll to position [13, 0]
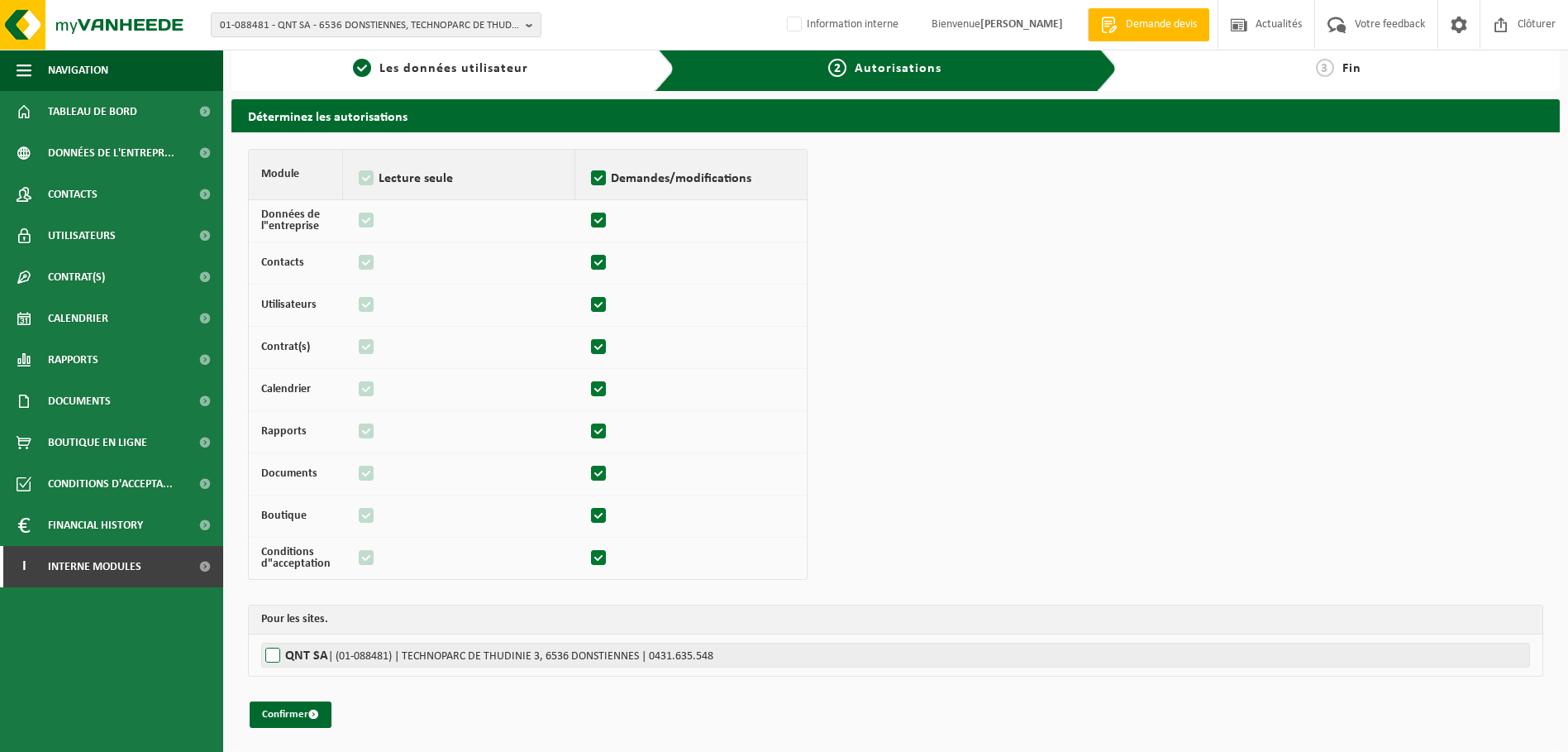
click at [276, 655] on label"] "QNT SA | (01-088481) | TECHNOPARC DE THUDINIE 3, 6536 DONSTIENNES | 0431.635.548" at bounding box center [895, 654] width 1269 height 25
click at [276, 655] on input "QNT SA | (01-088481) | TECHNOPARC DE THUDINIE 3, 6536 DONSTIENNES | 0431.635.548" at bounding box center [1045, 654] width 1568 height 25
checkbox input "true"
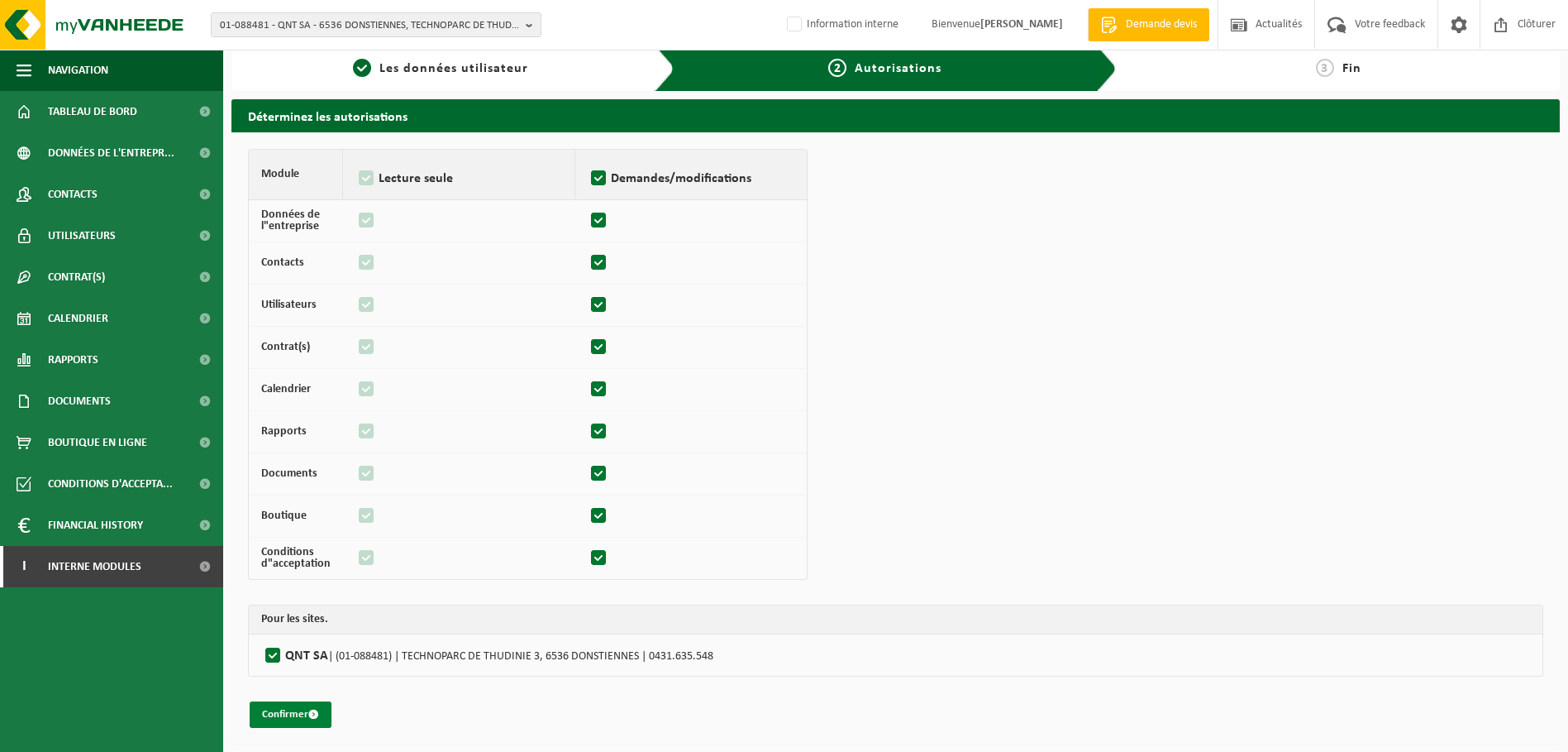
click at [290, 701] on button "Confirmer" at bounding box center [290, 714] width 82 height 27
